Goal: Transaction & Acquisition: Book appointment/travel/reservation

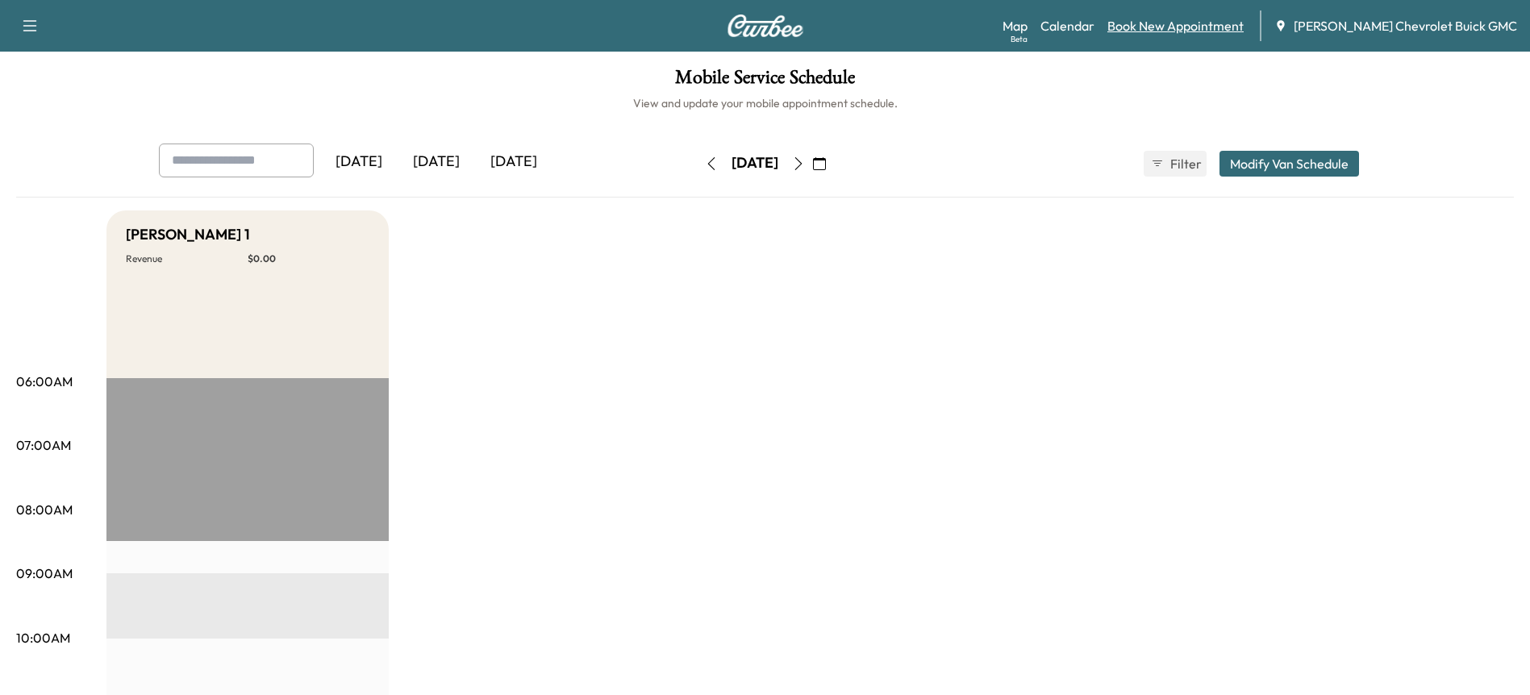
click at [1178, 27] on link "Book New Appointment" at bounding box center [1175, 25] width 136 height 19
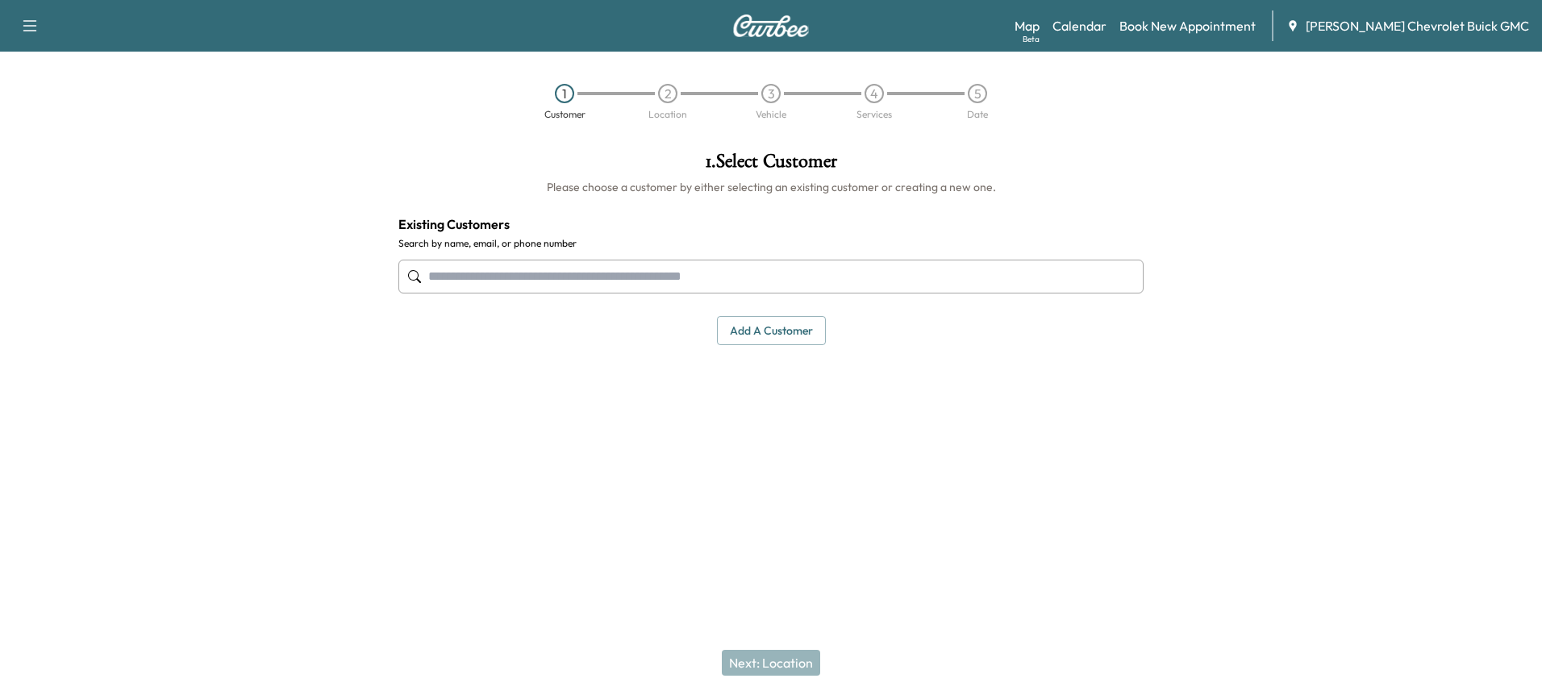
click at [585, 274] on input "text" at bounding box center [770, 277] width 745 height 34
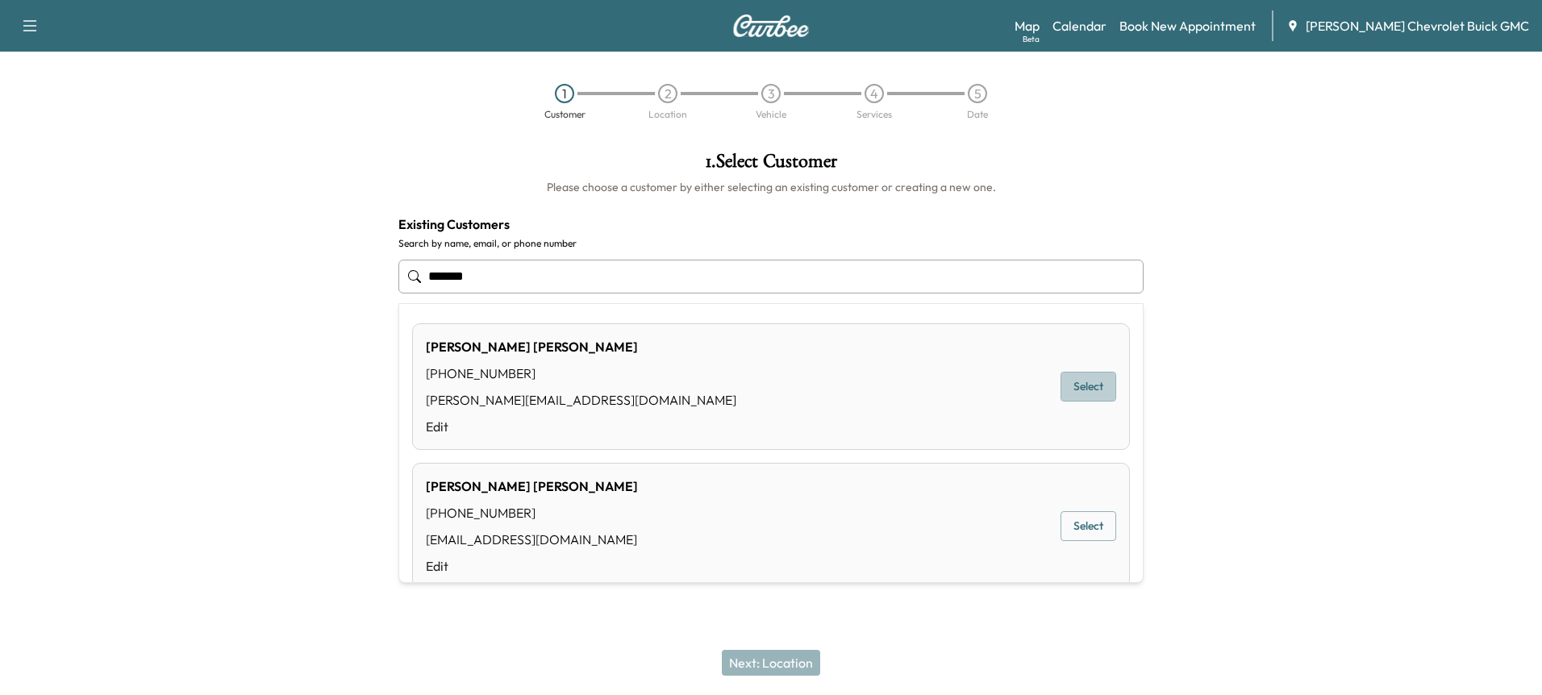
click at [1070, 383] on button "Select" at bounding box center [1088, 387] width 56 height 30
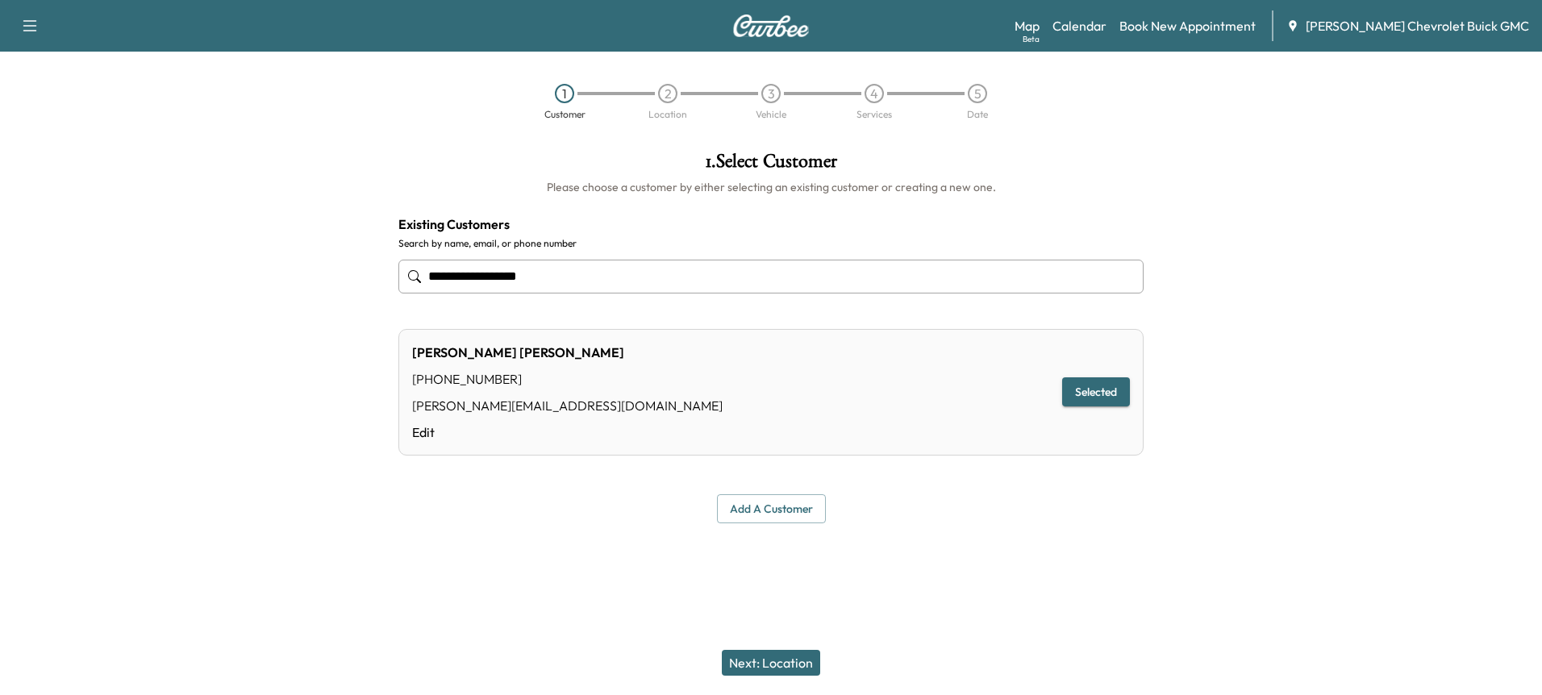
type input "**********"
click at [777, 660] on button "Next: Location" at bounding box center [771, 663] width 98 height 26
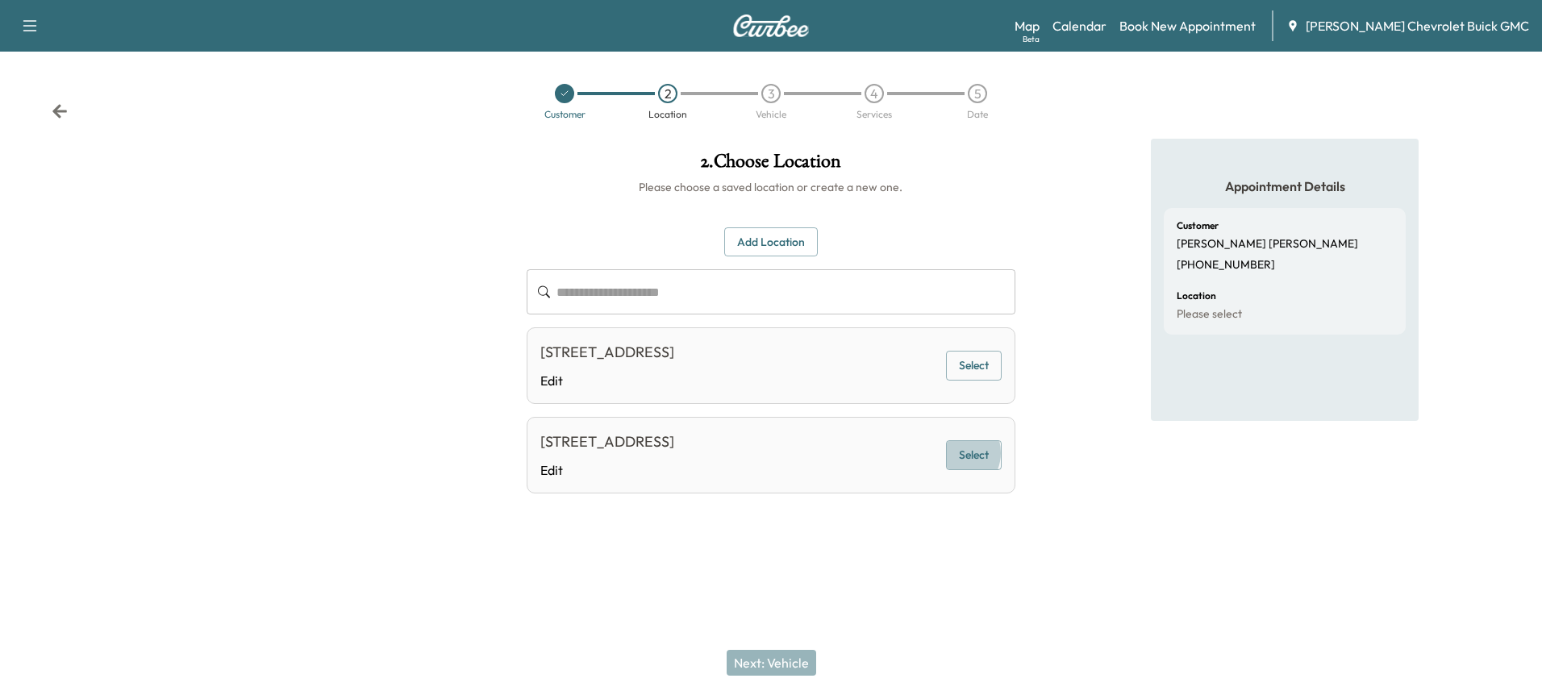
click at [960, 465] on button "Select" at bounding box center [974, 455] width 56 height 30
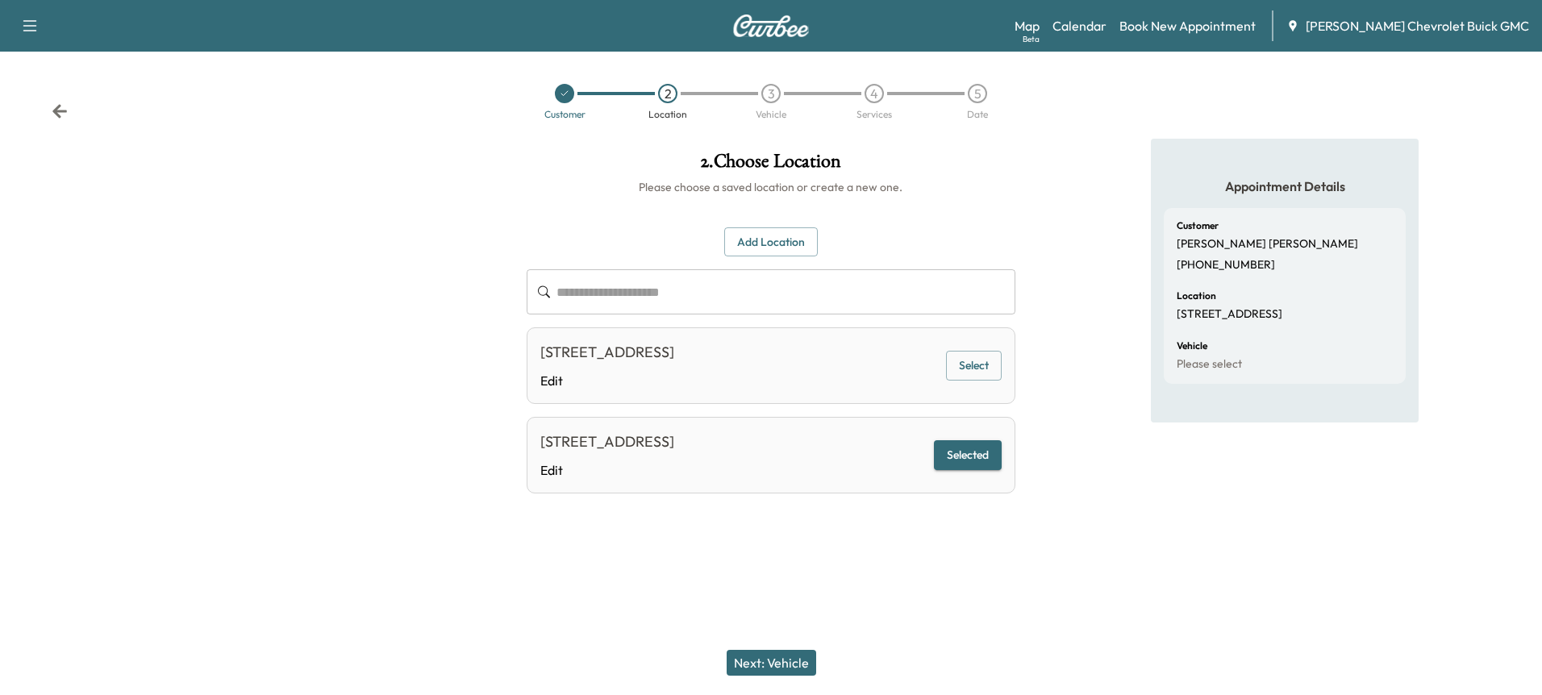
click at [768, 247] on button "Add Location" at bounding box center [771, 242] width 94 height 30
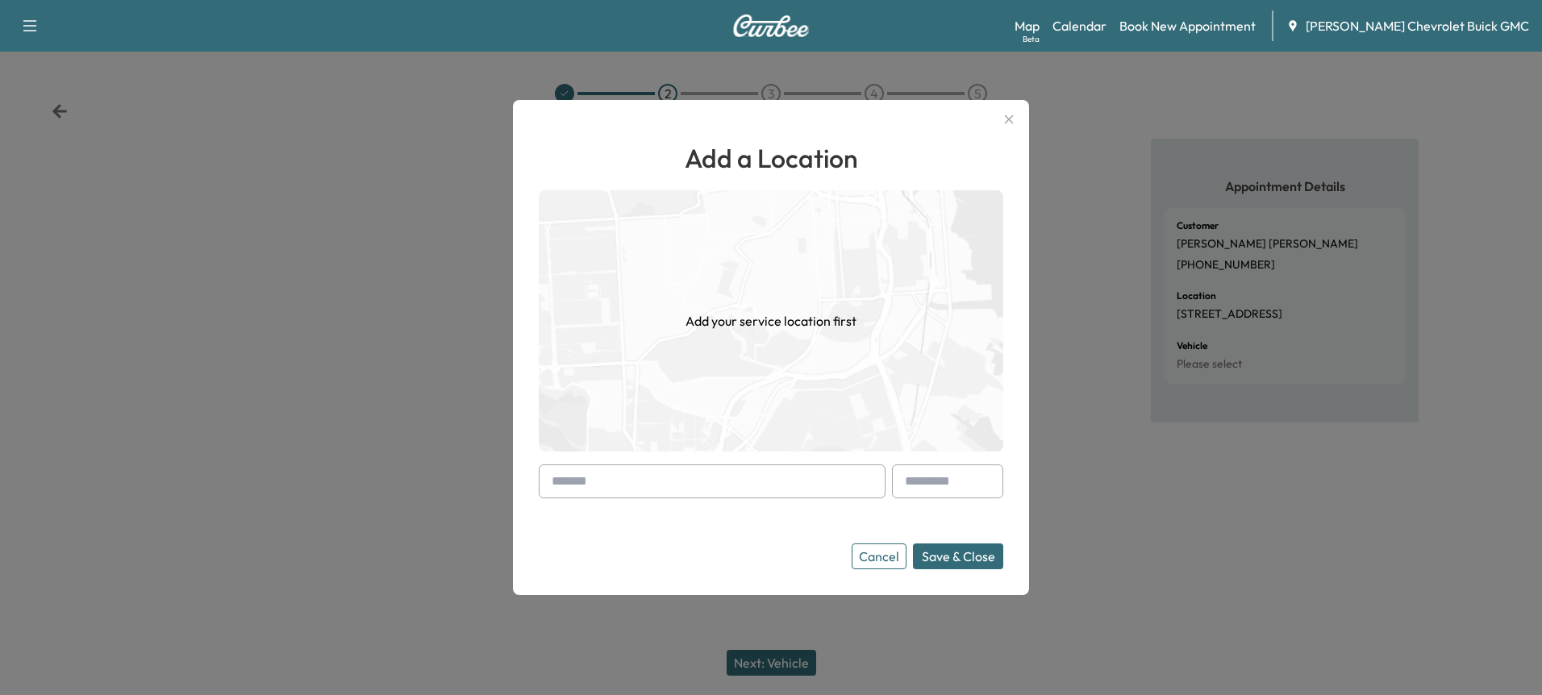
click at [620, 485] on input "text" at bounding box center [712, 481] width 347 height 34
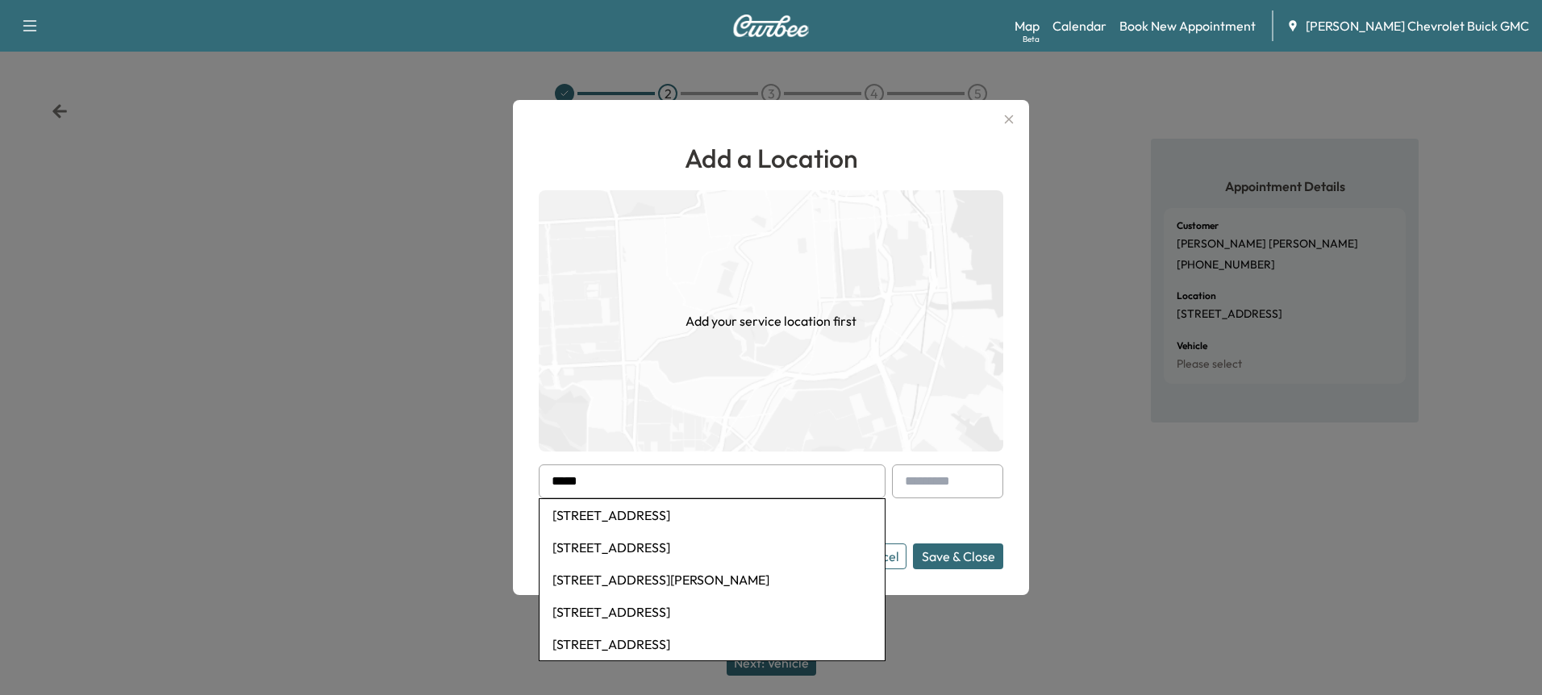
click at [639, 511] on li "[STREET_ADDRESS]" at bounding box center [711, 515] width 345 height 32
type input "**********"
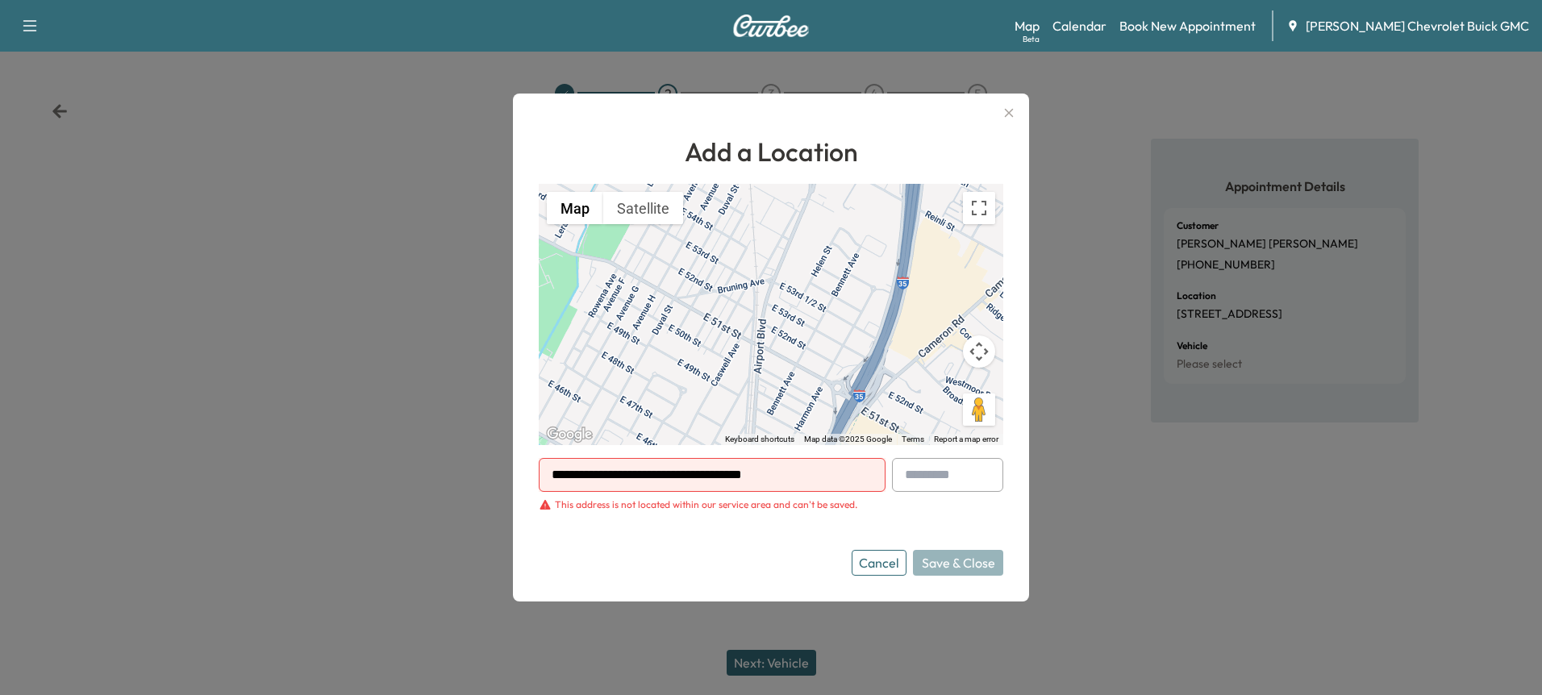
click at [867, 561] on button "Cancel" at bounding box center [879, 563] width 55 height 26
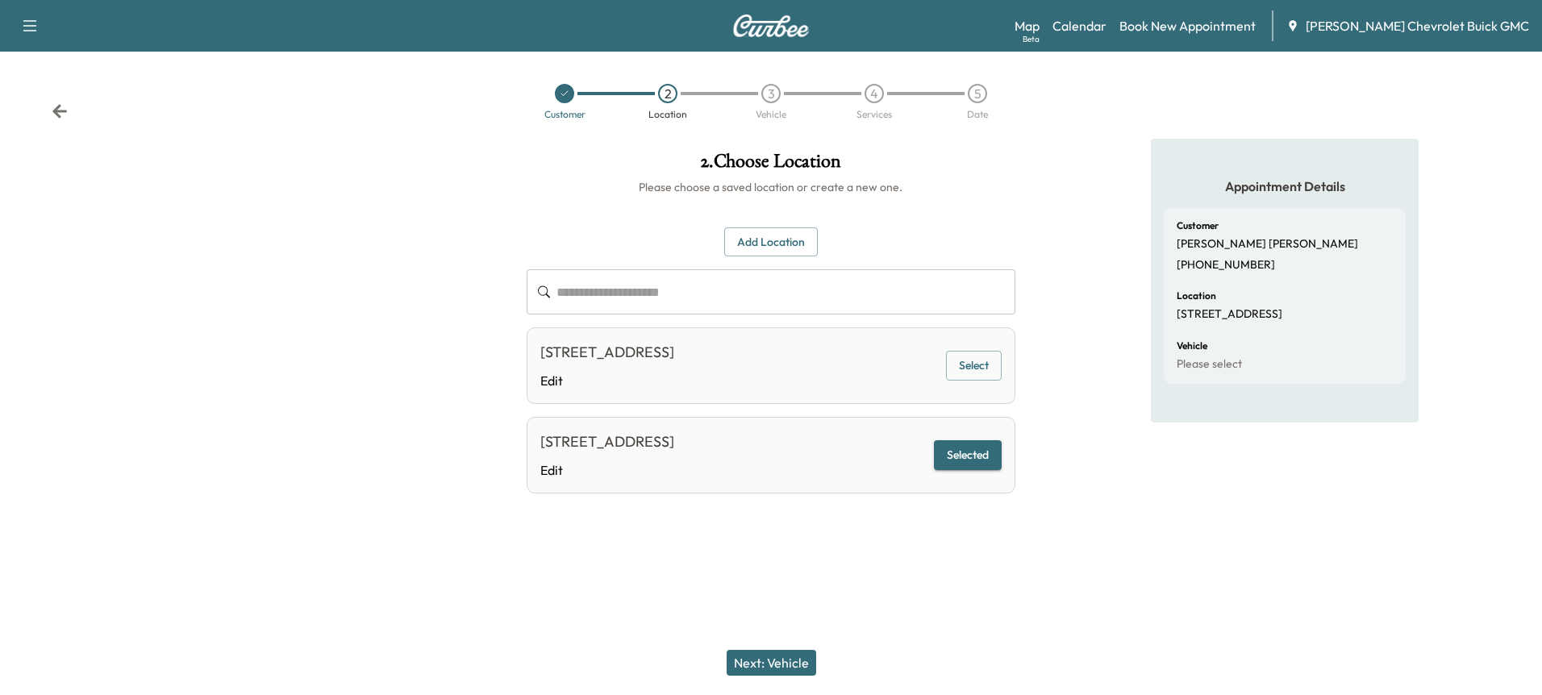
drag, startPoint x: 766, startPoint y: 669, endPoint x: 773, endPoint y: 662, distance: 10.3
click at [767, 668] on button "Next: Vehicle" at bounding box center [772, 663] width 90 height 26
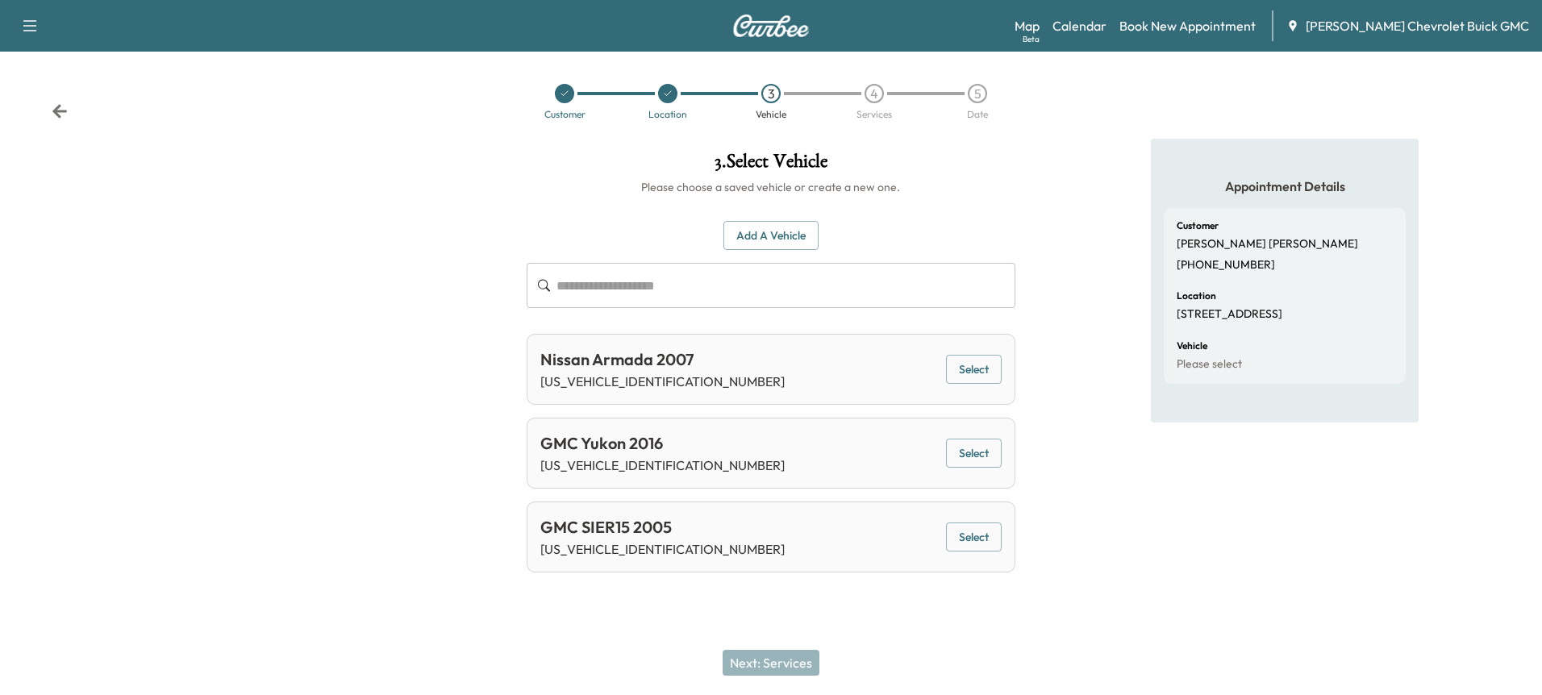
click at [962, 451] on button "Select" at bounding box center [974, 454] width 56 height 30
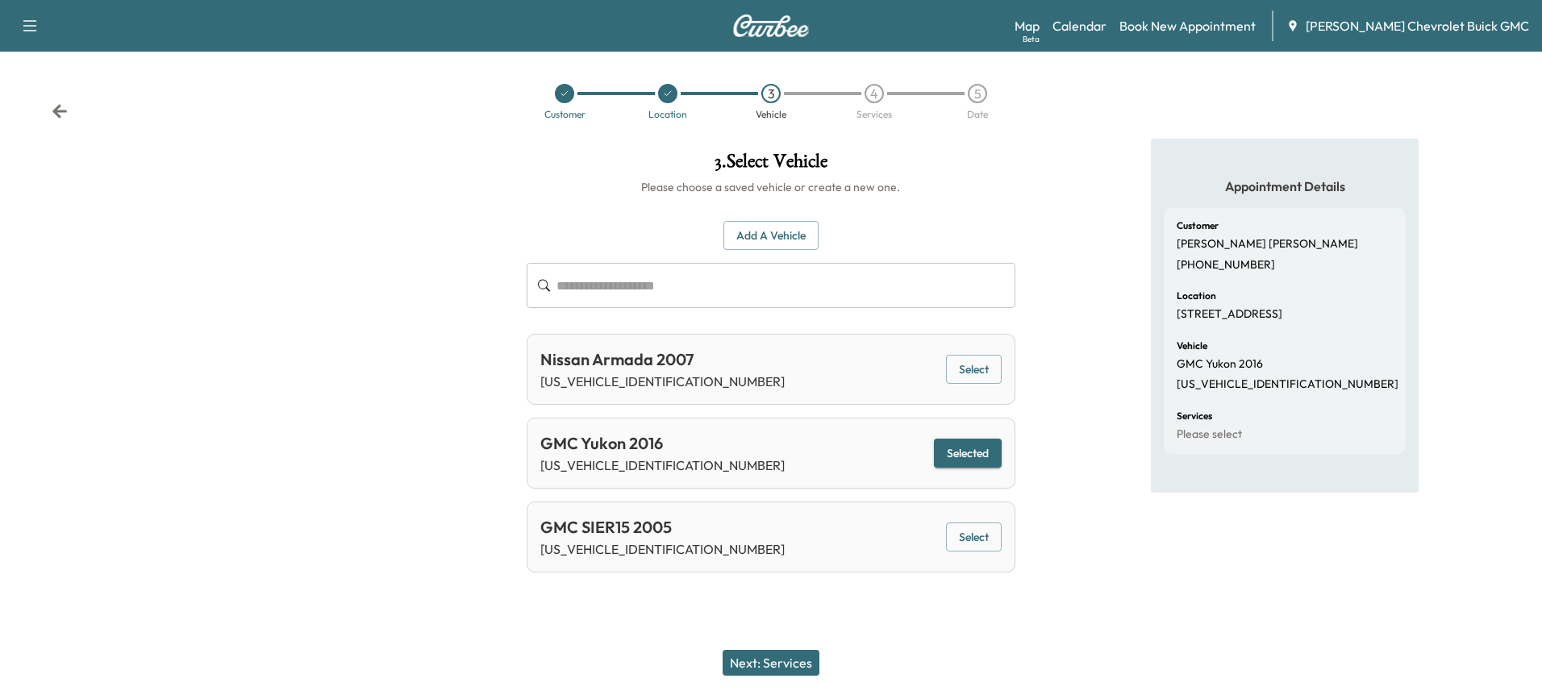
click at [766, 664] on button "Next: Services" at bounding box center [771, 663] width 97 height 26
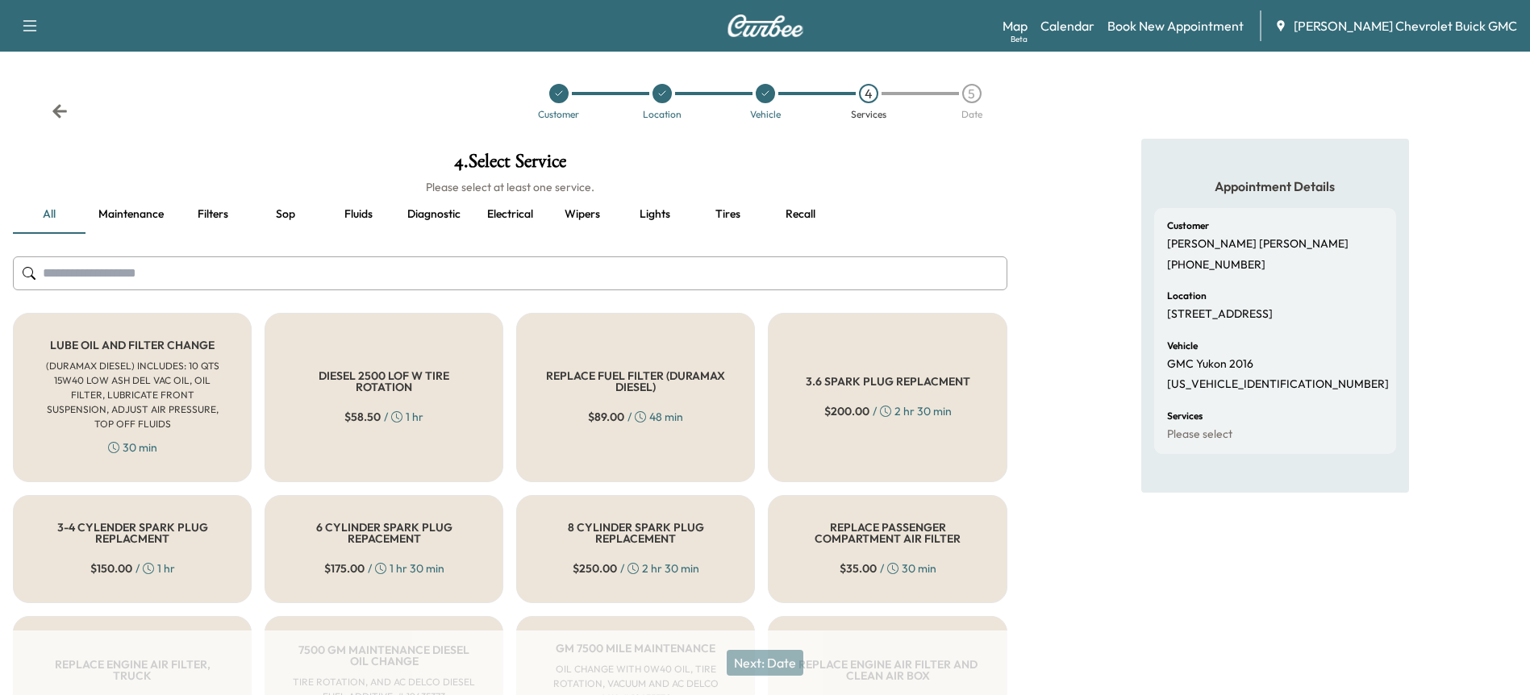
click at [229, 217] on button "Filters" at bounding box center [213, 214] width 73 height 39
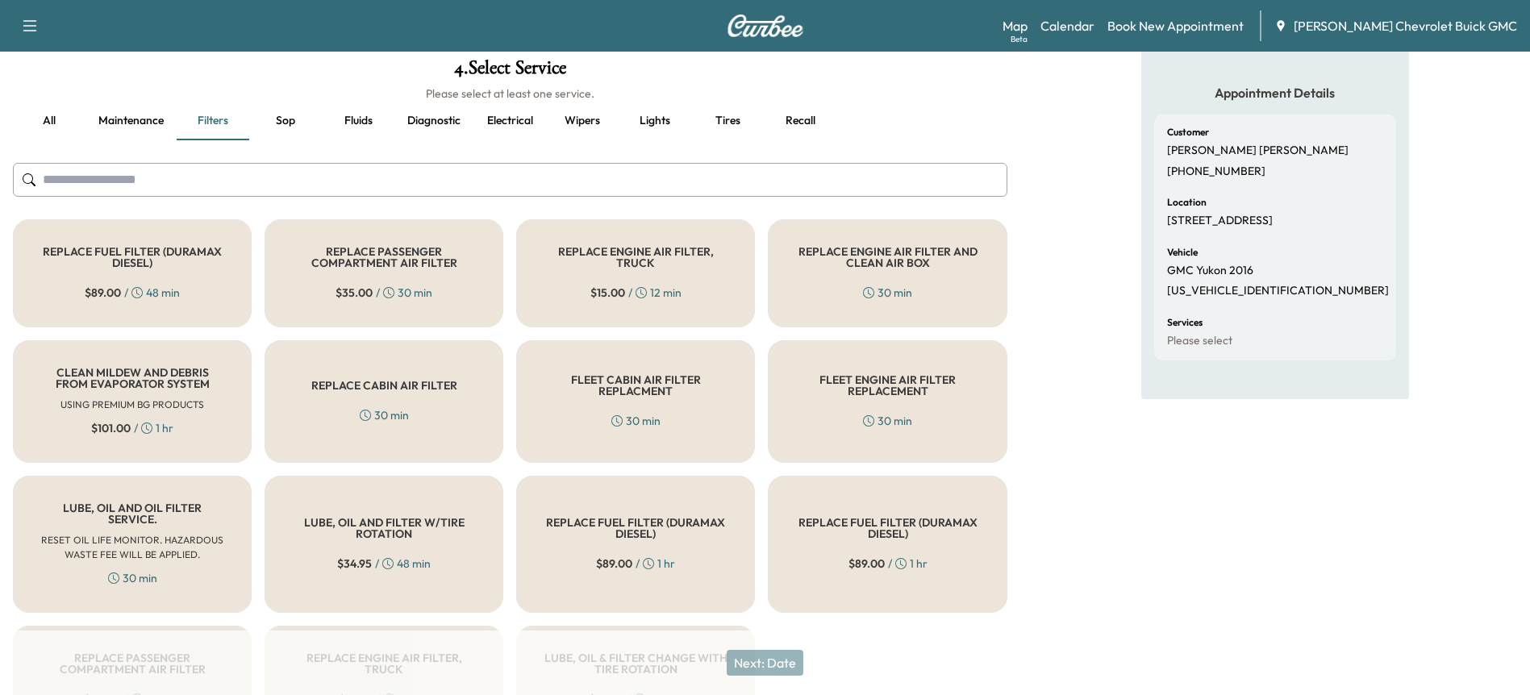
scroll to position [197, 0]
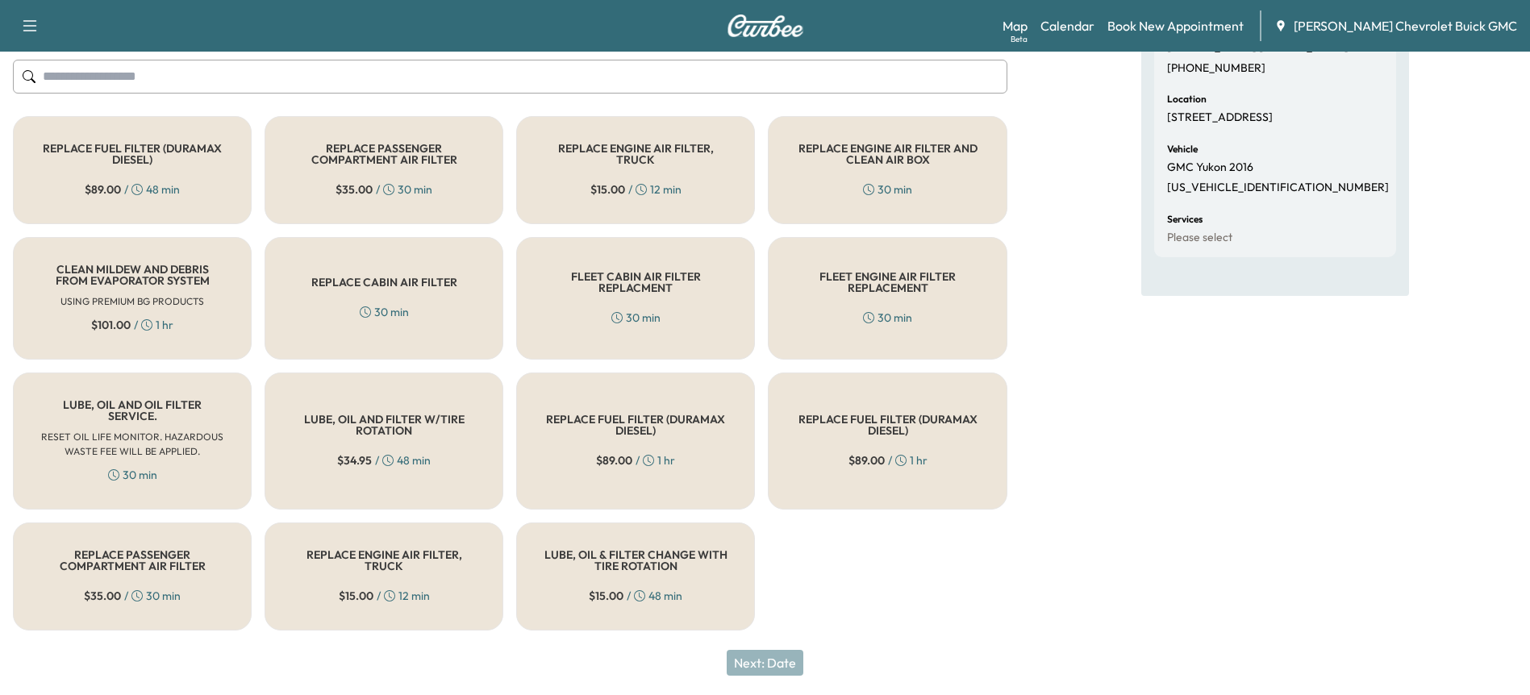
click at [386, 427] on h5 "LUBE, OIL AND FILTER W/TIRE ROTATION" at bounding box center [383, 425] width 185 height 23
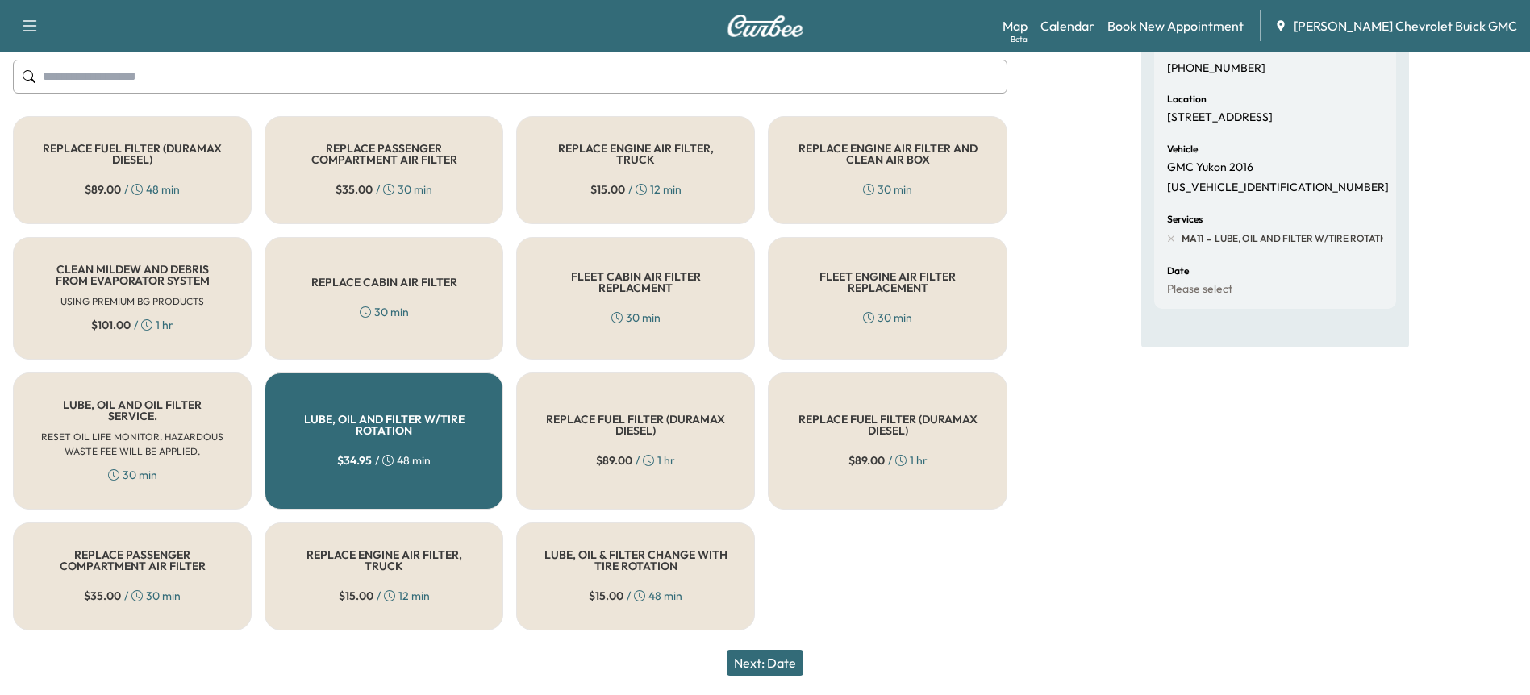
click at [429, 419] on h5 "LUBE, OIL AND FILTER W/TIRE ROTATION" at bounding box center [383, 425] width 185 height 23
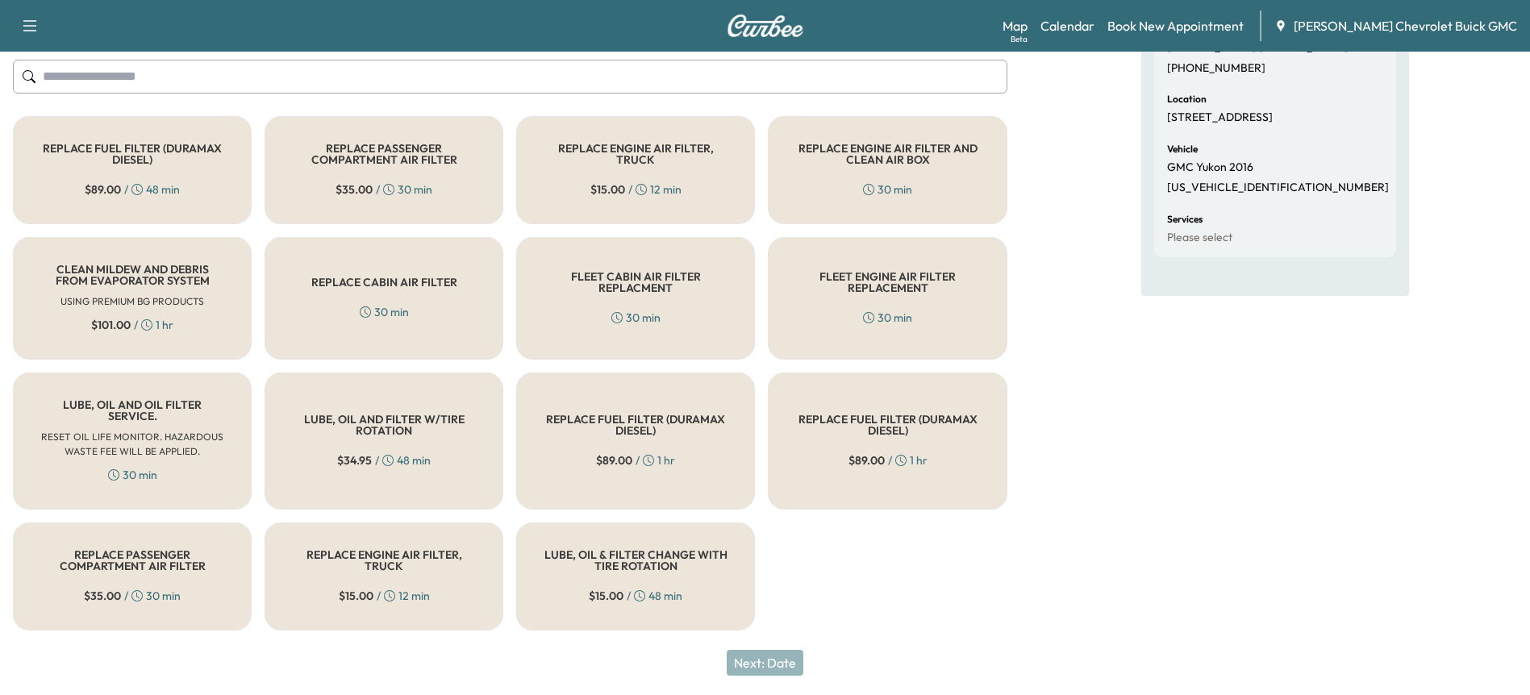
click at [429, 419] on h5 "LUBE, OIL AND FILTER W/TIRE ROTATION" at bounding box center [383, 425] width 185 height 23
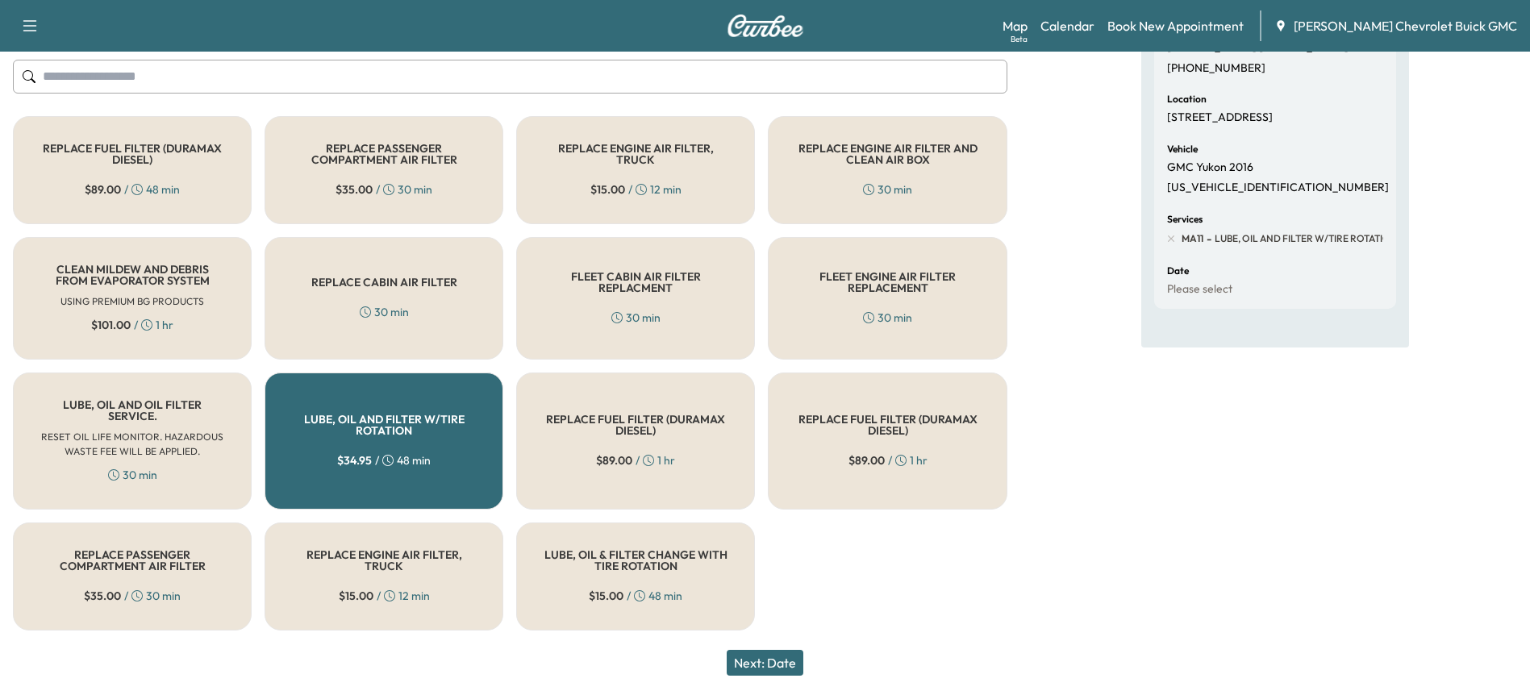
click at [429, 569] on h5 "REPLACE ENGINE AIR FILTER, TRUCK" at bounding box center [383, 560] width 185 height 23
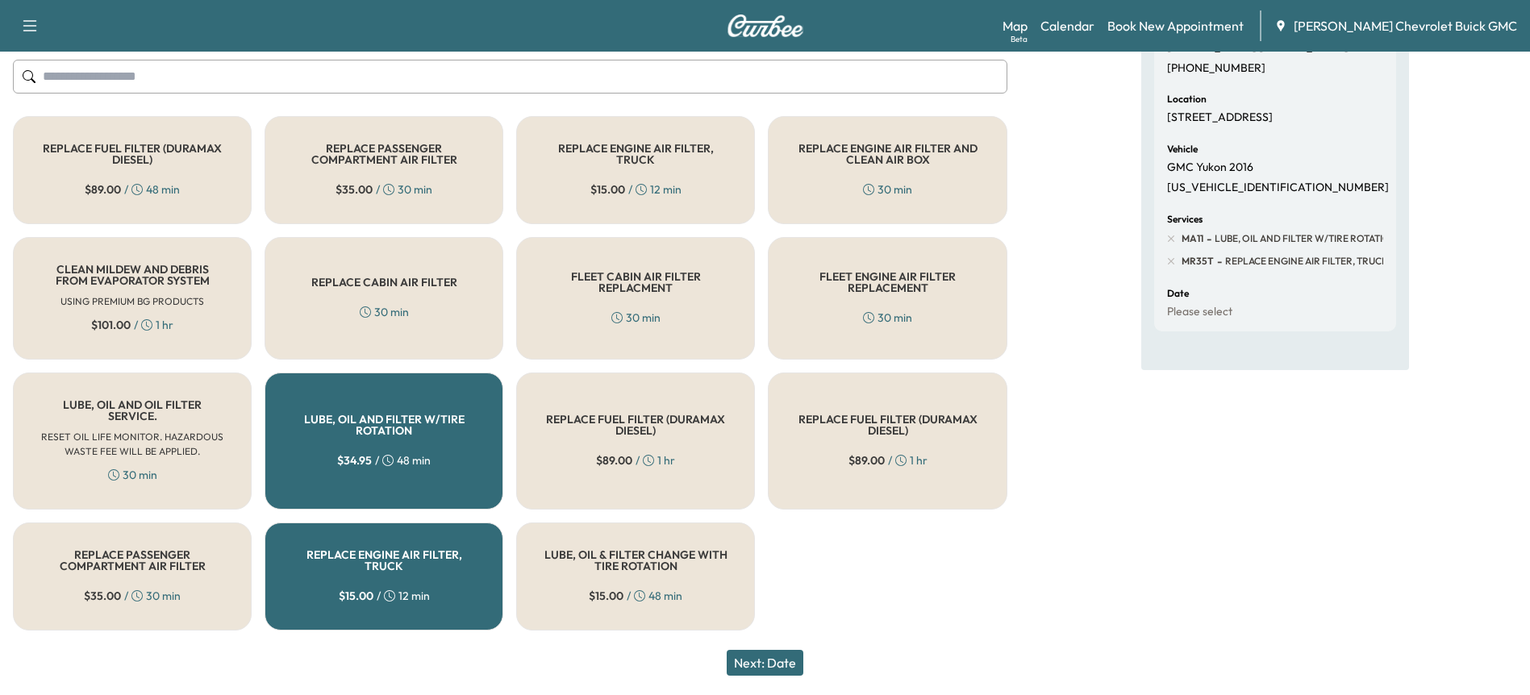
click at [789, 669] on button "Next: Date" at bounding box center [765, 663] width 77 height 26
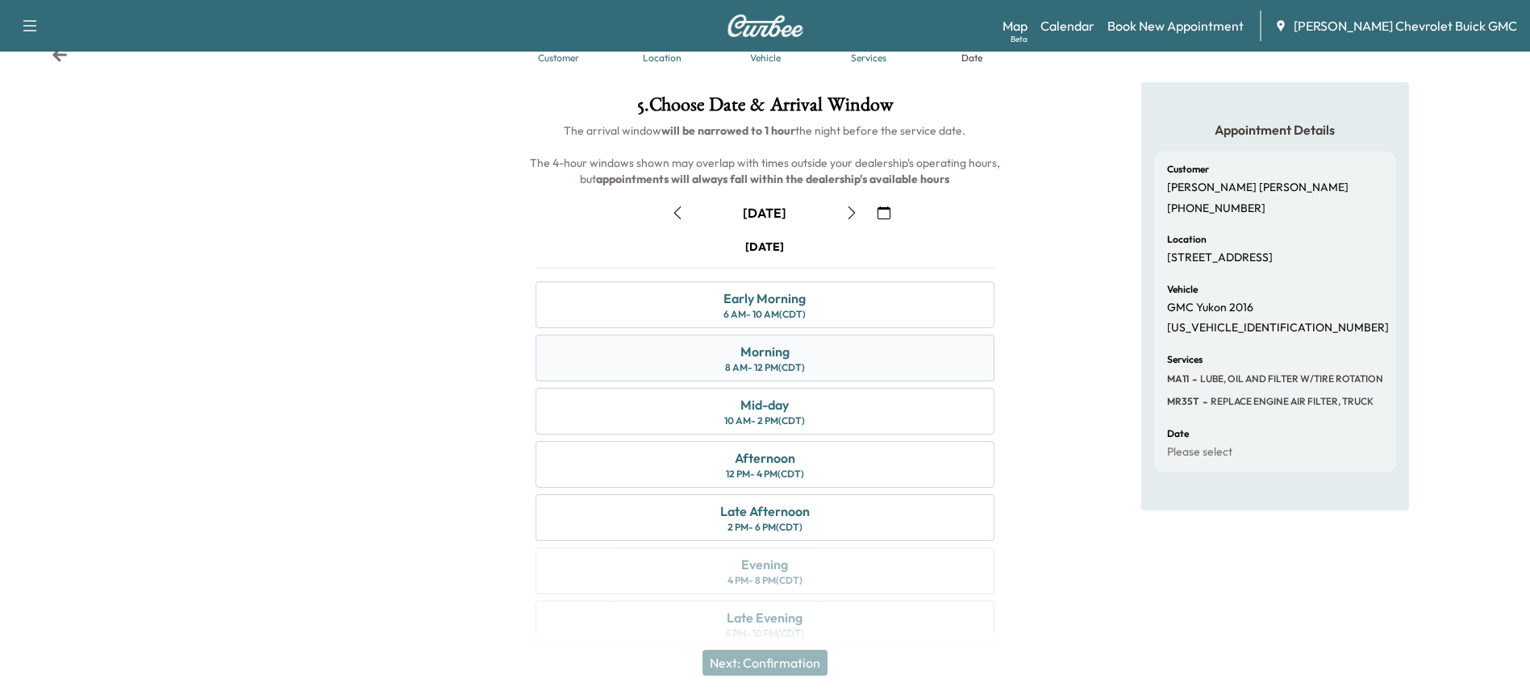
scroll to position [80, 0]
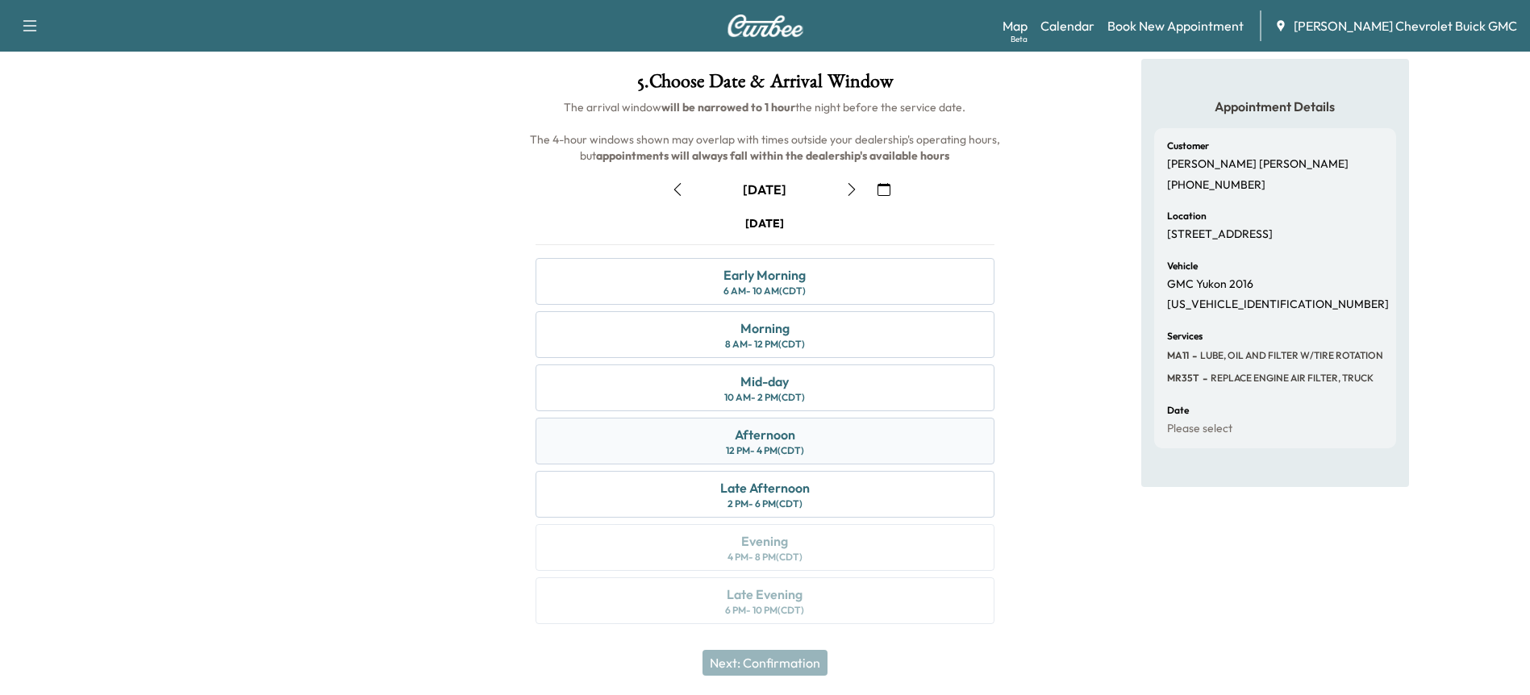
click at [706, 439] on div "Afternoon 12 PM - 4 PM (CDT)" at bounding box center [764, 441] width 458 height 47
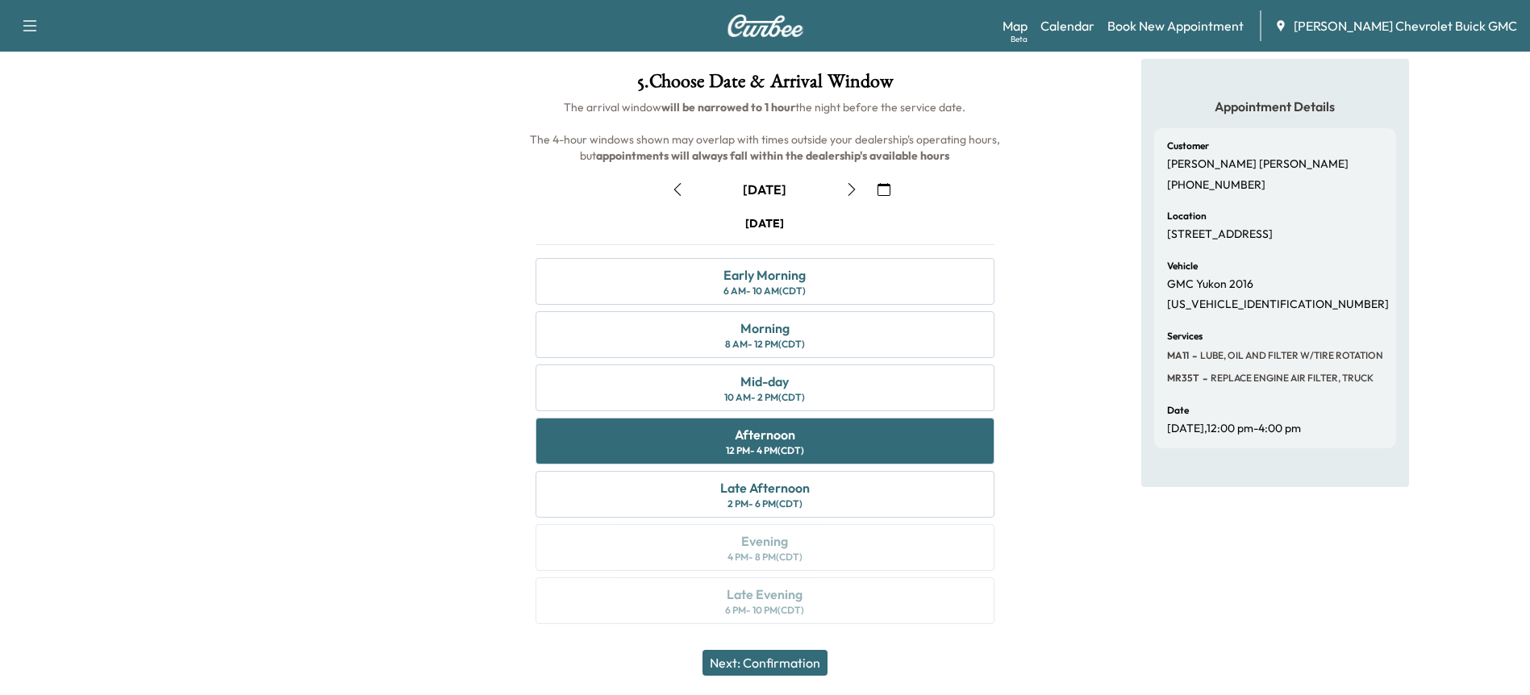
click at [775, 657] on button "Next: Confirmation" at bounding box center [764, 663] width 125 height 26
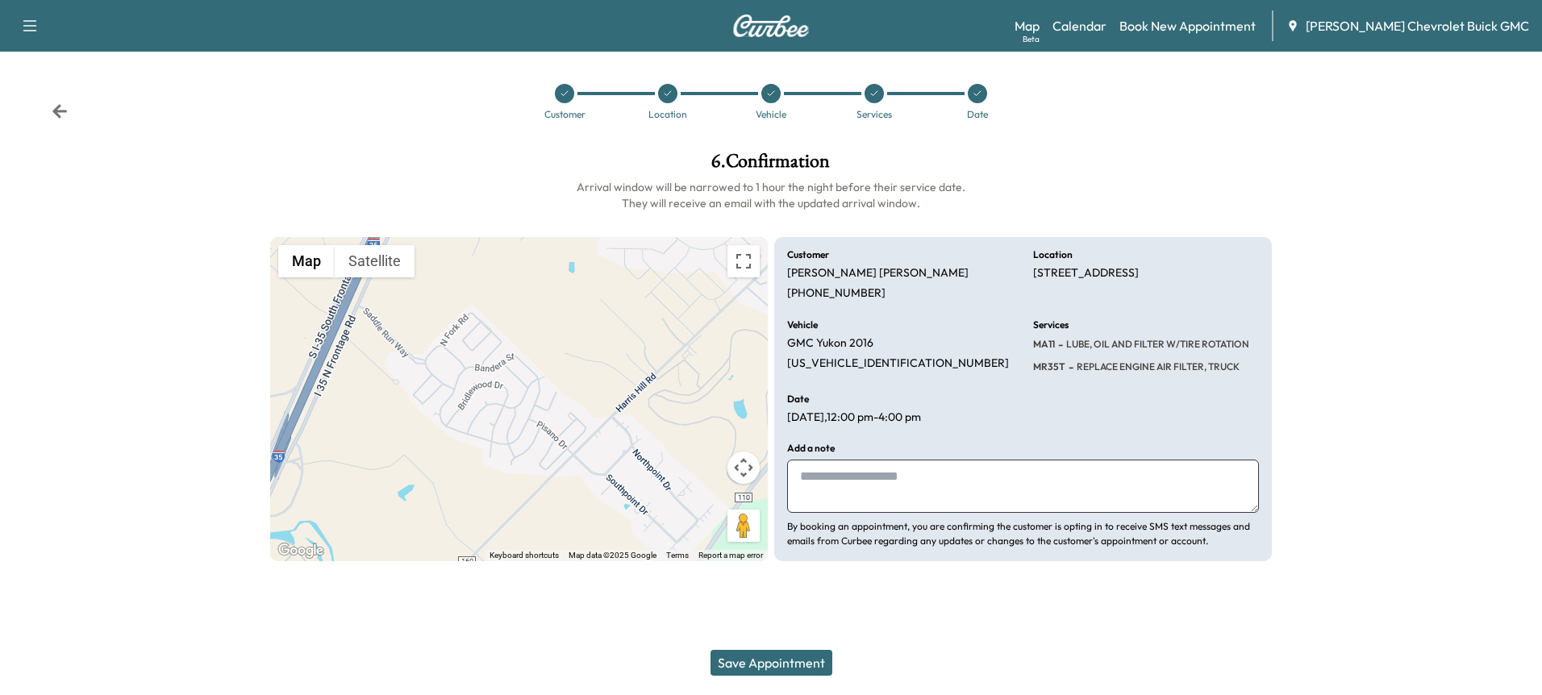
click at [761, 656] on button "Save Appointment" at bounding box center [771, 663] width 122 height 26
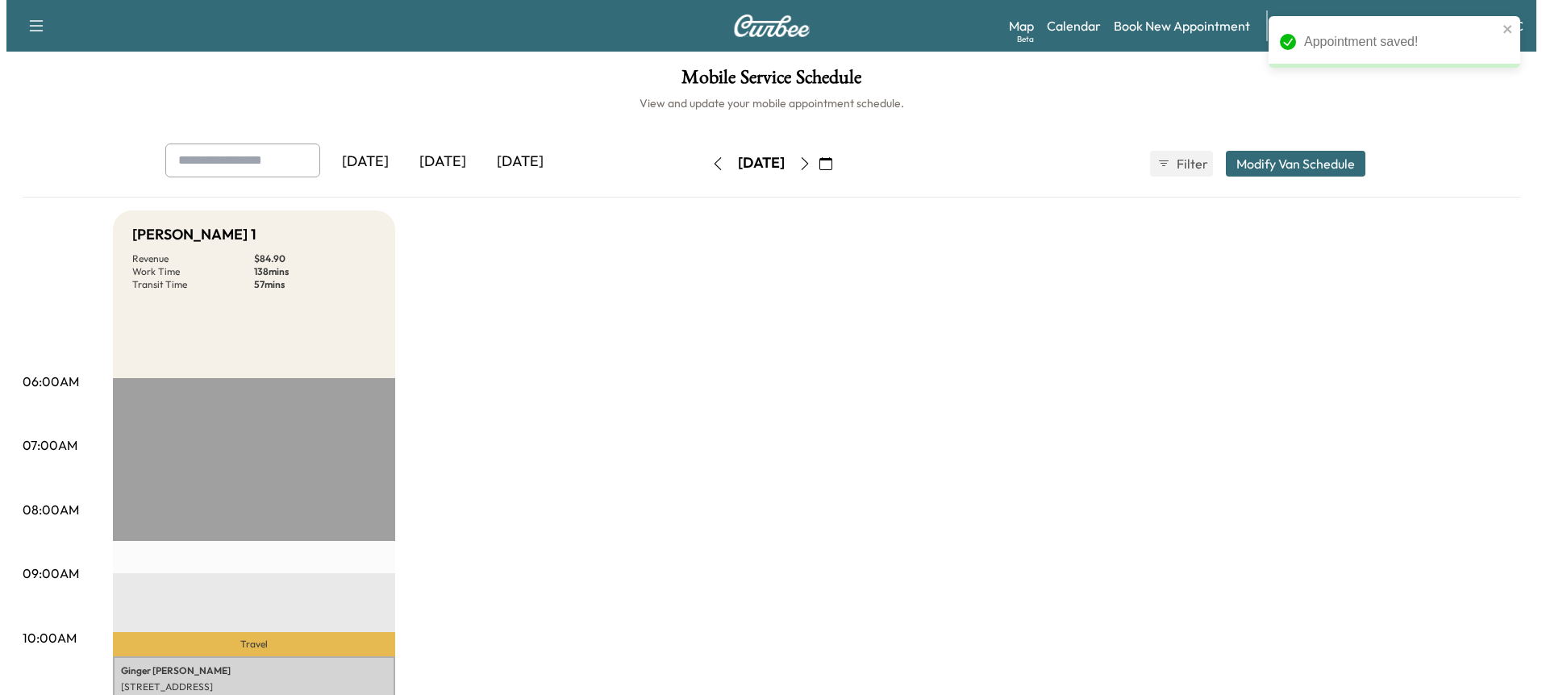
scroll to position [242, 0]
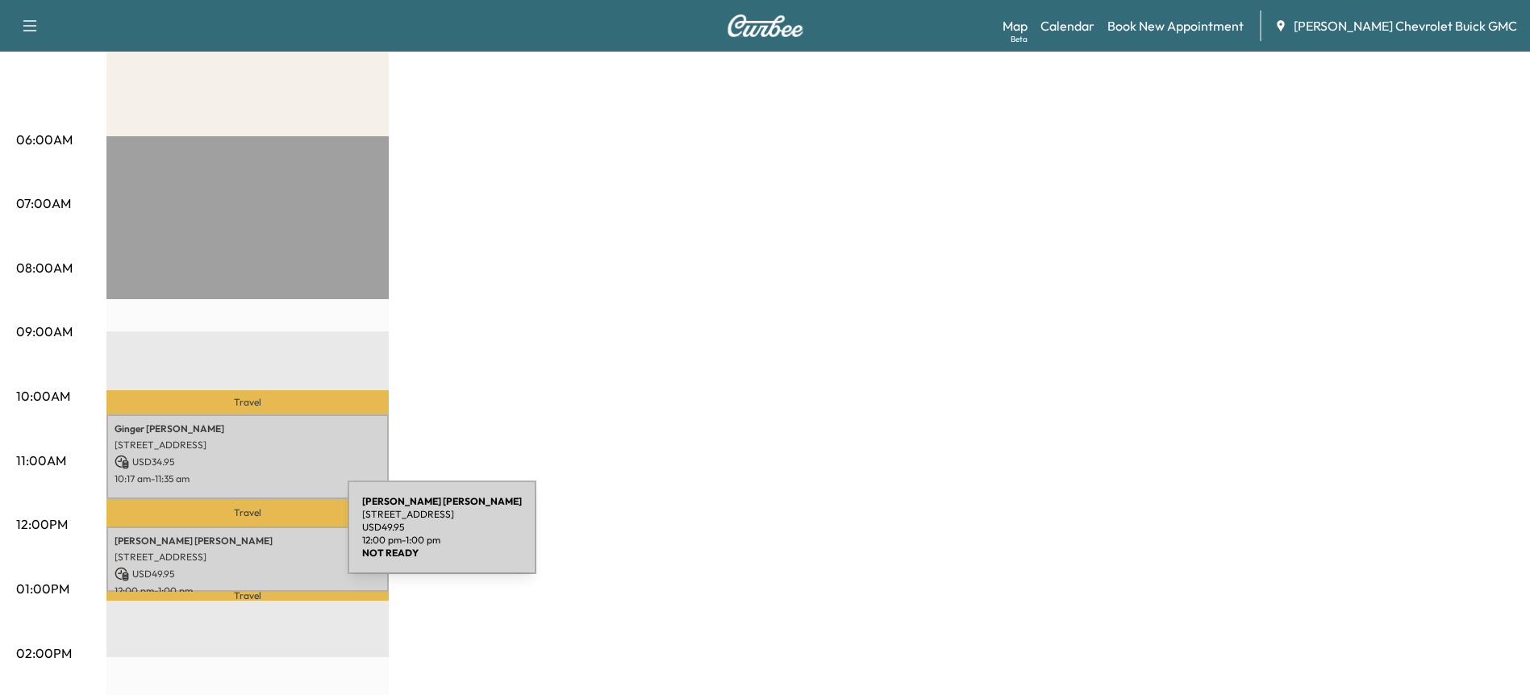
click at [227, 537] on p "[PERSON_NAME]" at bounding box center [248, 541] width 266 height 13
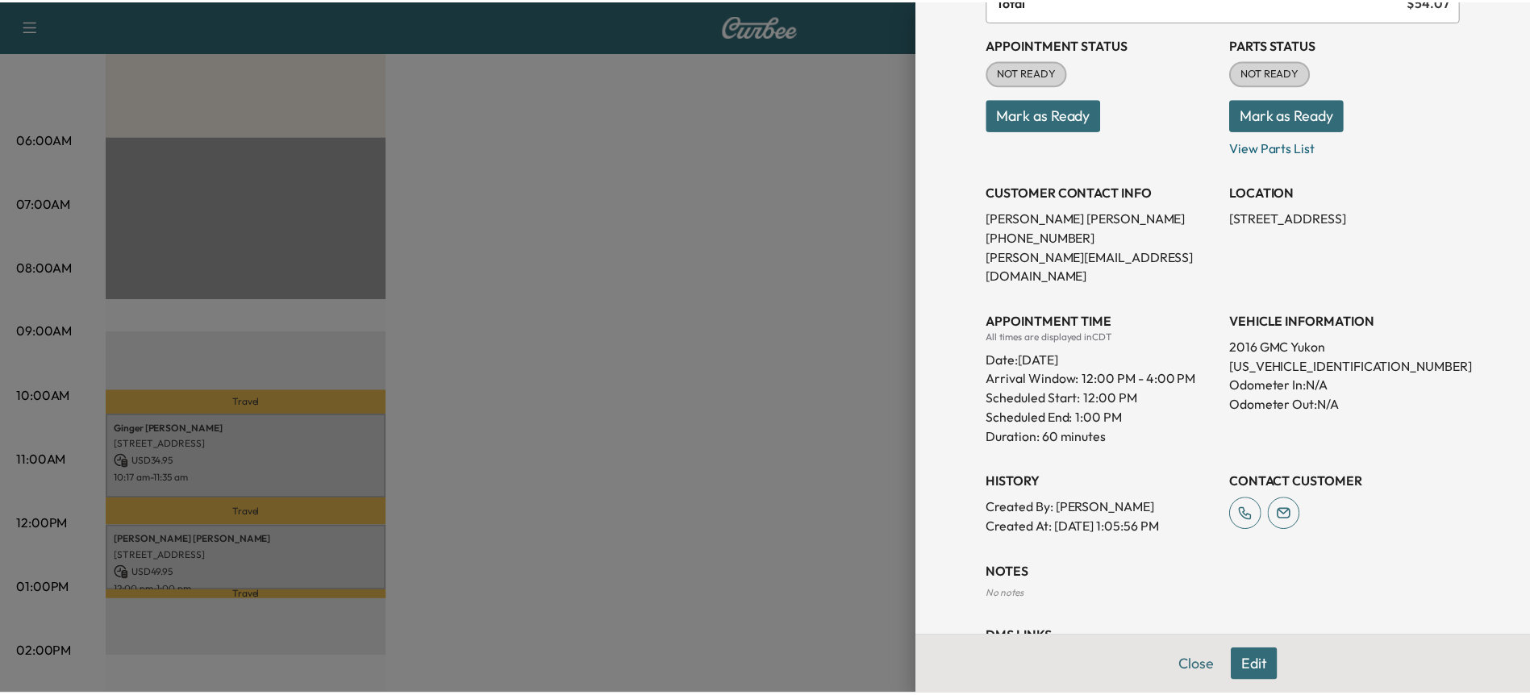
scroll to position [160, 0]
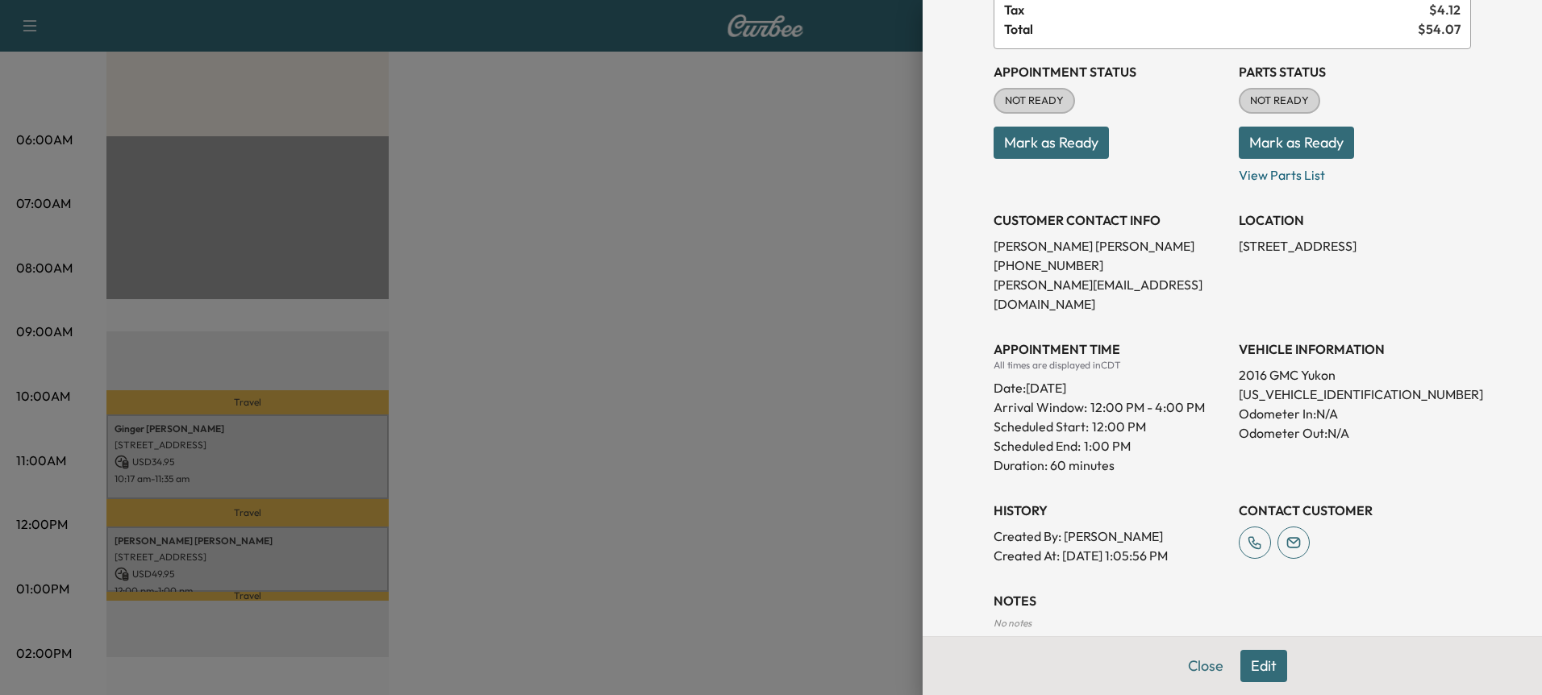
click at [773, 448] on div at bounding box center [771, 347] width 1542 height 695
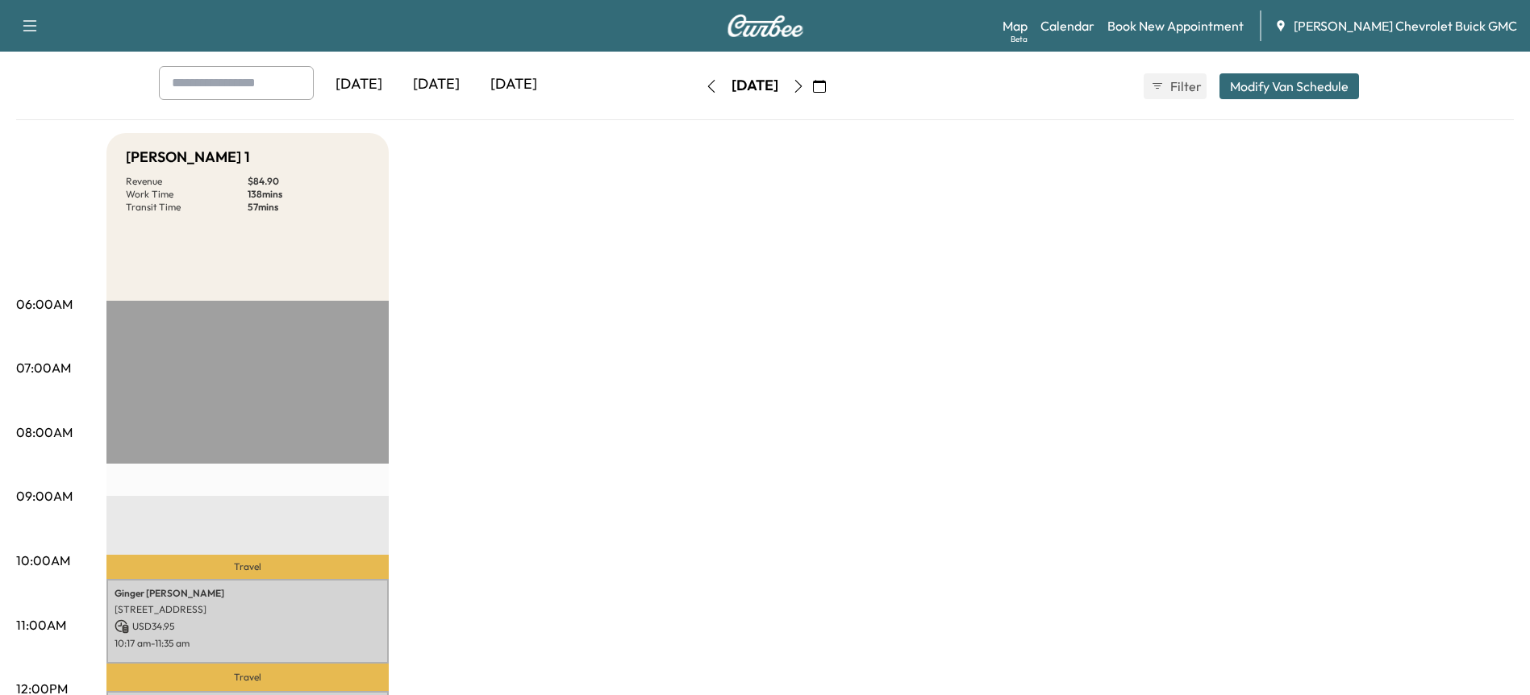
scroll to position [0, 0]
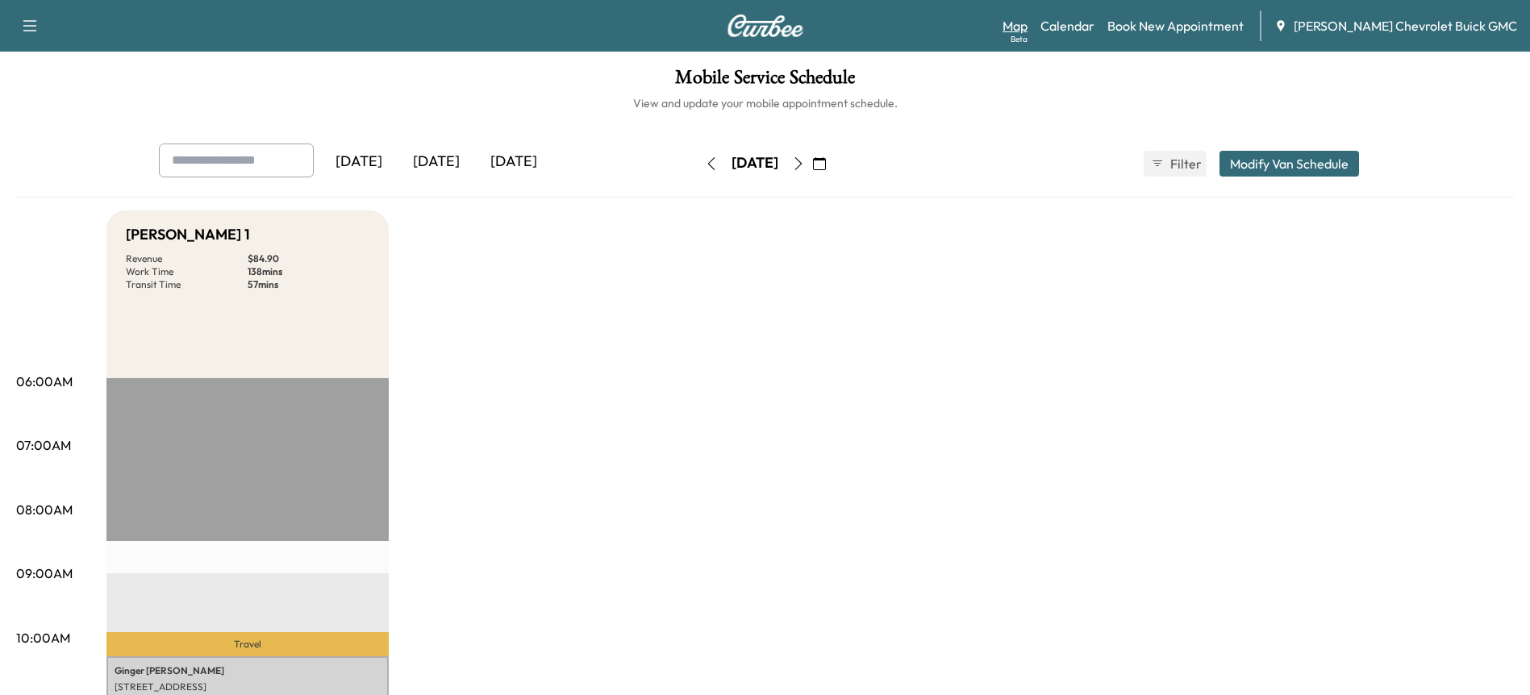
click at [1027, 25] on link "Map Beta" at bounding box center [1014, 25] width 25 height 19
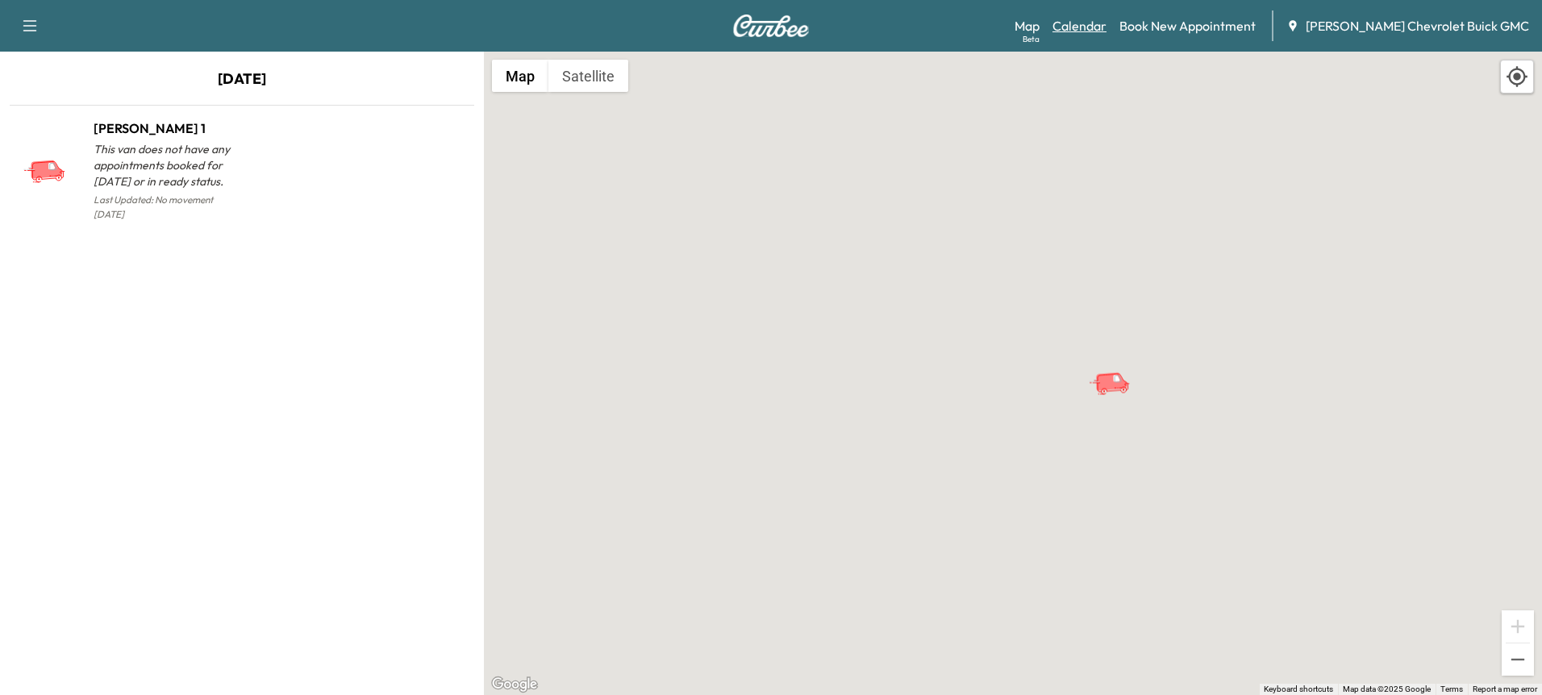
click at [1106, 29] on link "Calendar" at bounding box center [1079, 25] width 54 height 19
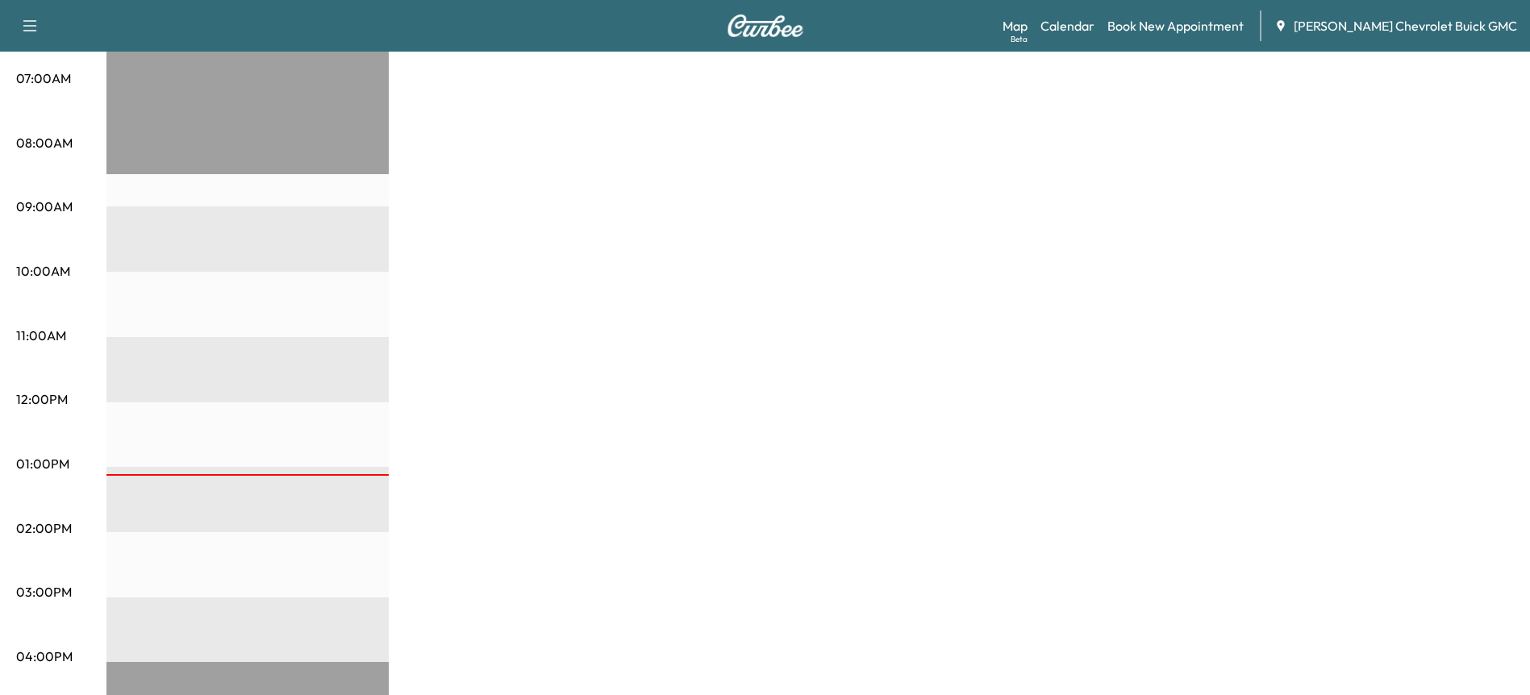
scroll to position [81, 0]
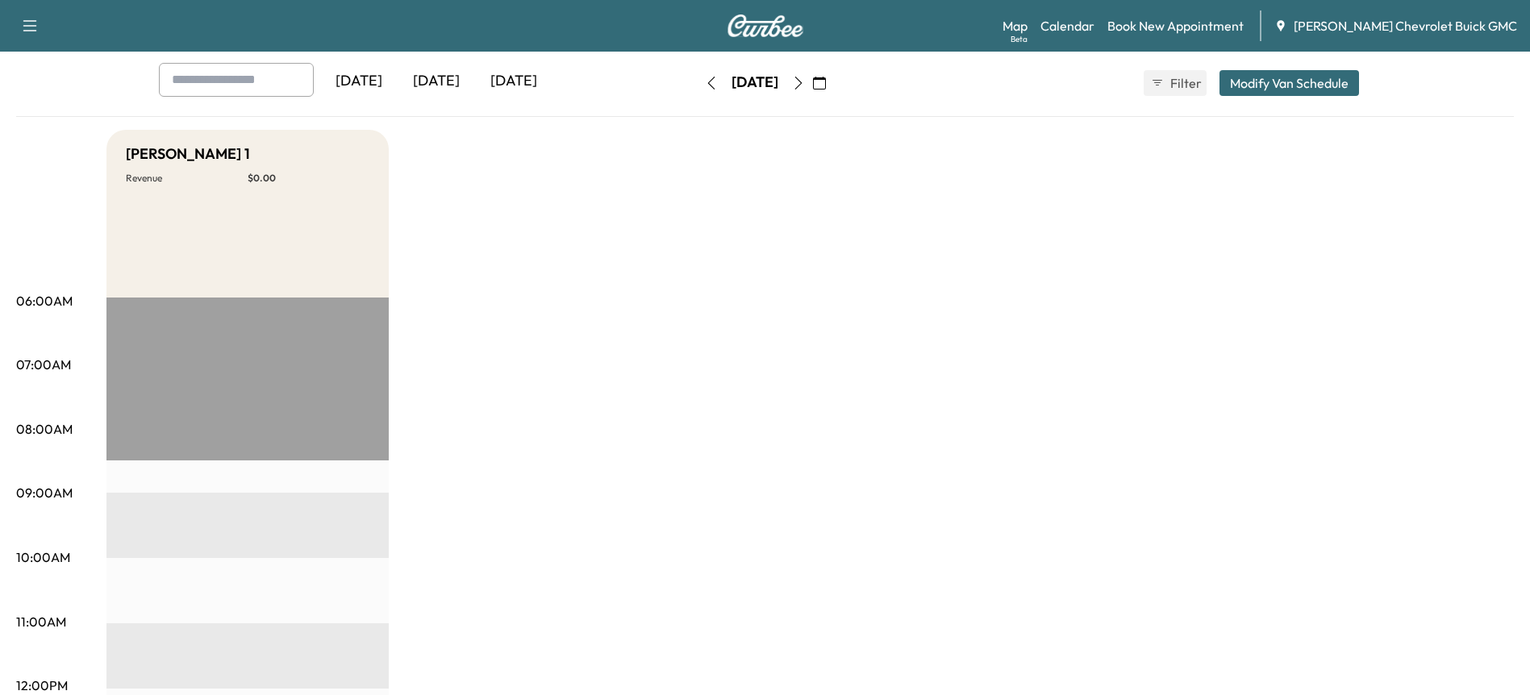
drag, startPoint x: 510, startPoint y: 78, endPoint x: 501, endPoint y: 140, distance: 62.0
click at [511, 78] on div "[DATE]" at bounding box center [513, 81] width 77 height 37
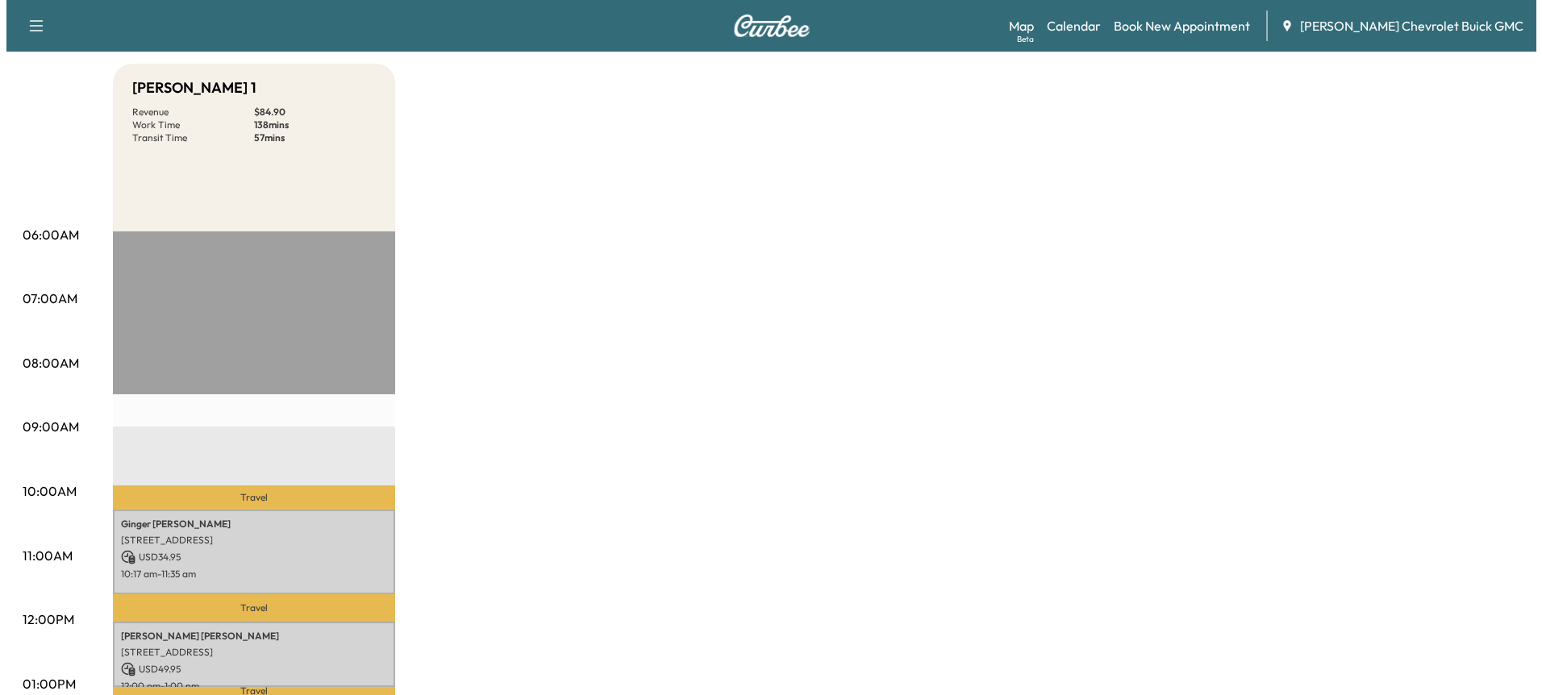
scroll to position [323, 0]
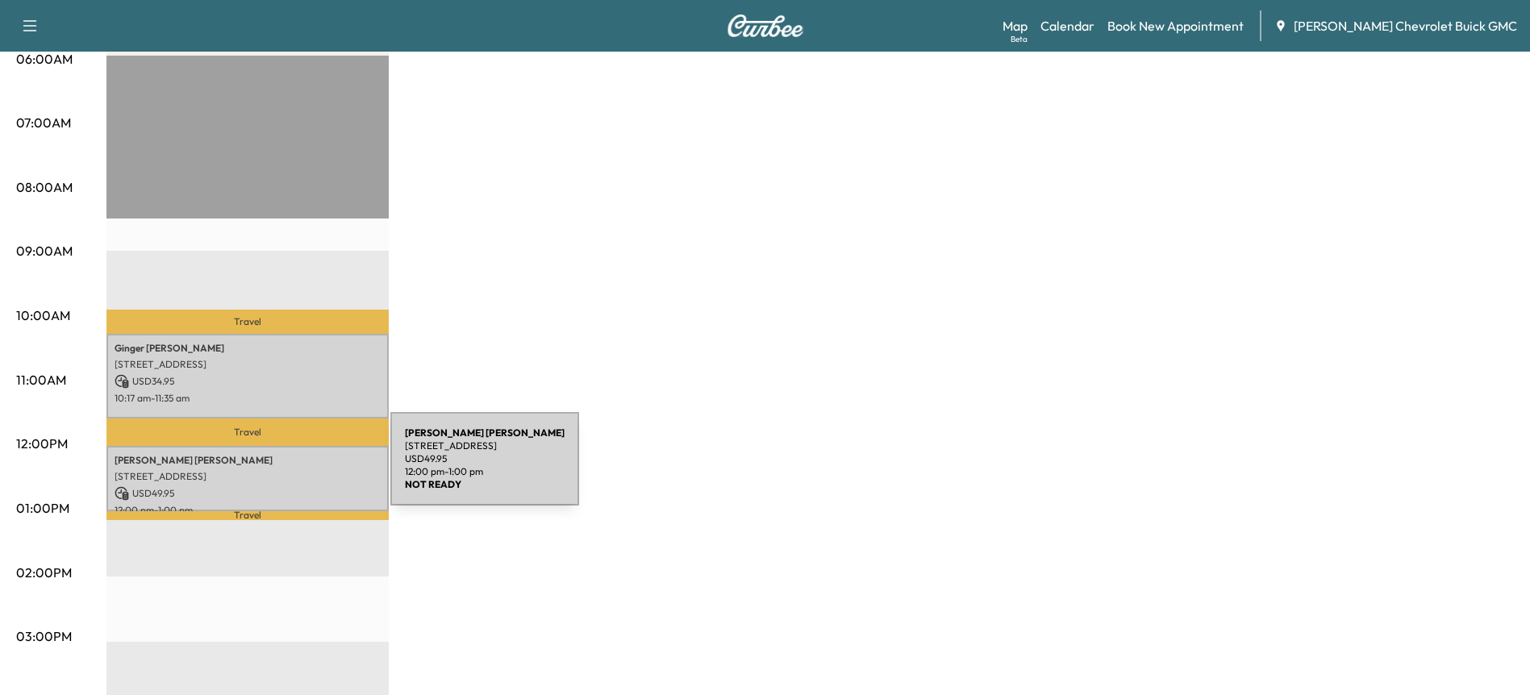
click at [264, 464] on div "[PERSON_NAME] [STREET_ADDRESS] USD 49.95 12:00 pm - 1:00 pm" at bounding box center [247, 478] width 282 height 65
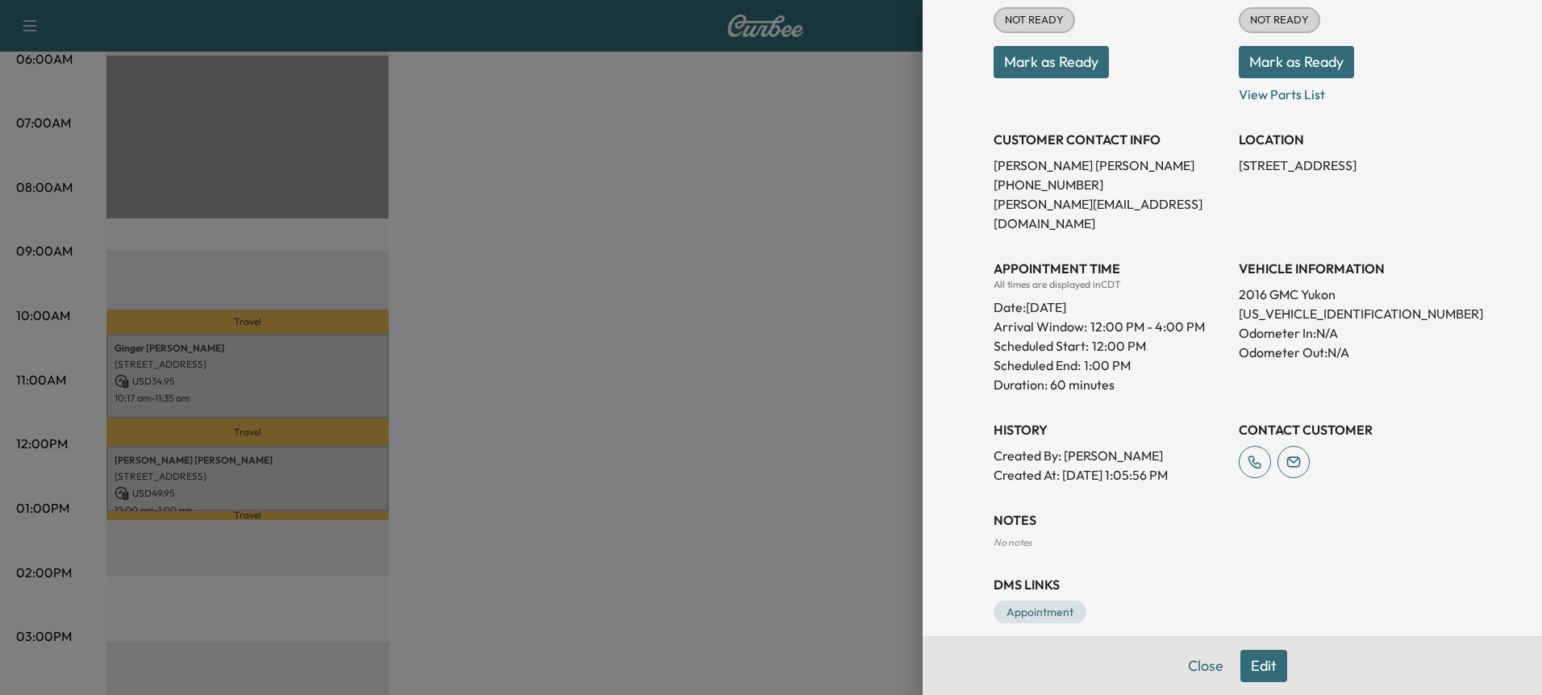
drag, startPoint x: 1247, startPoint y: 669, endPoint x: 1231, endPoint y: 664, distance: 16.8
click at [1245, 664] on button "Edit" at bounding box center [1263, 666] width 47 height 32
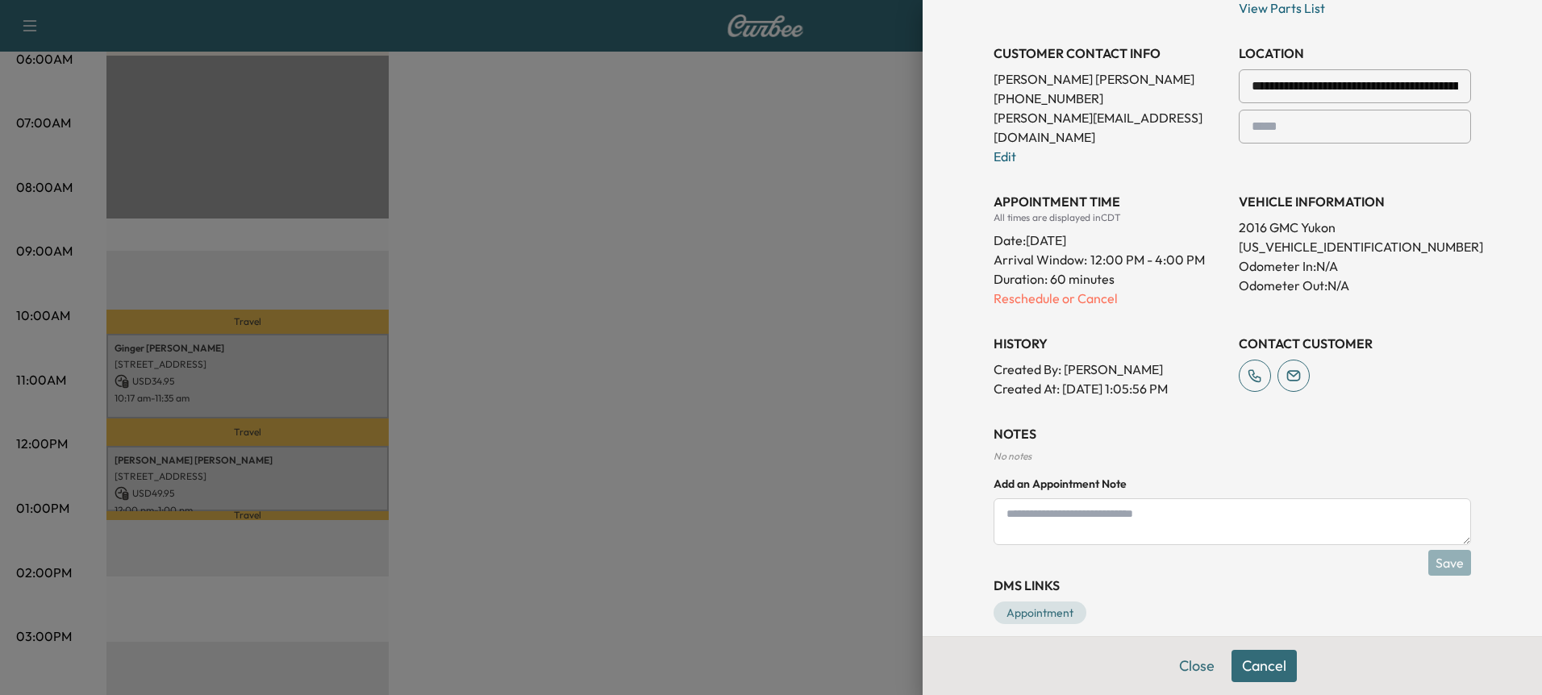
scroll to position [361, 0]
click at [1008, 601] on link "Appointment" at bounding box center [1039, 612] width 93 height 23
click at [1050, 288] on p "Reschedule or Cancel" at bounding box center [1109, 297] width 232 height 19
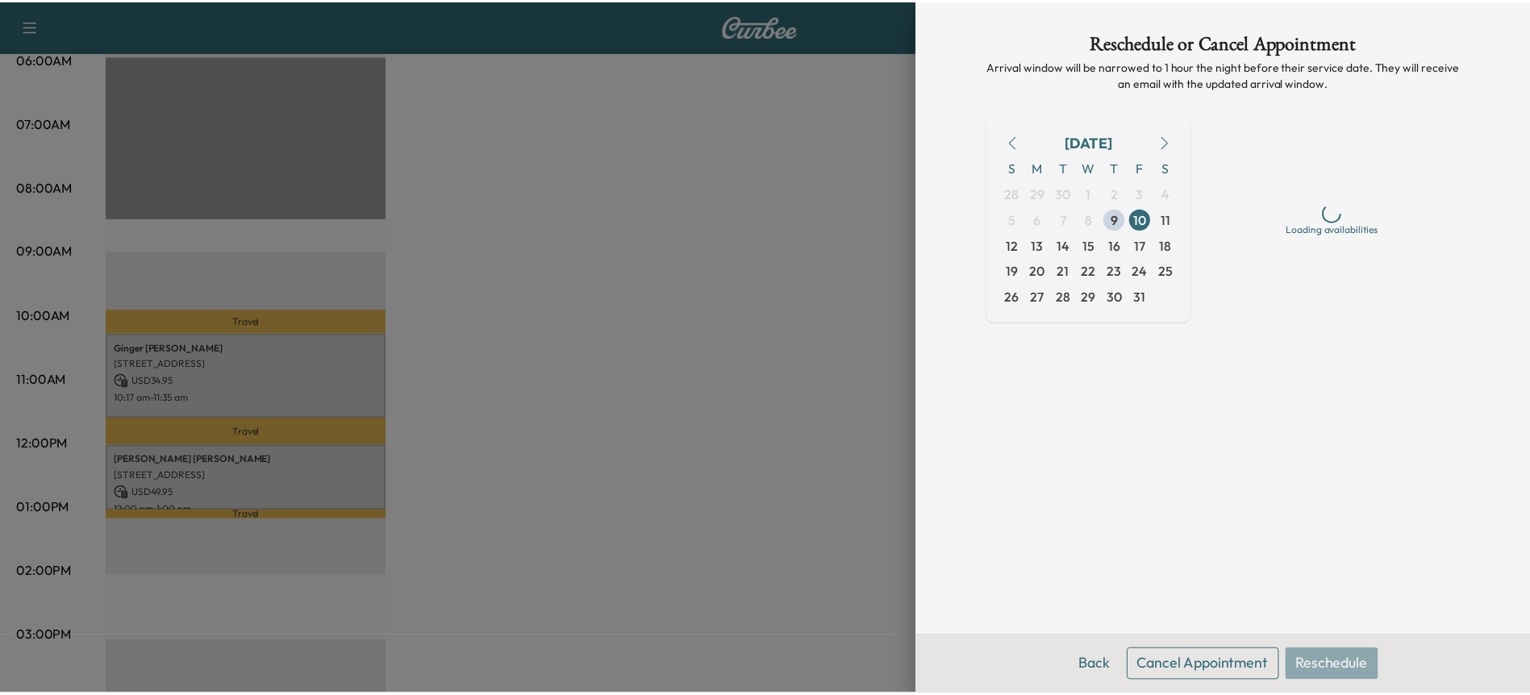
scroll to position [0, 0]
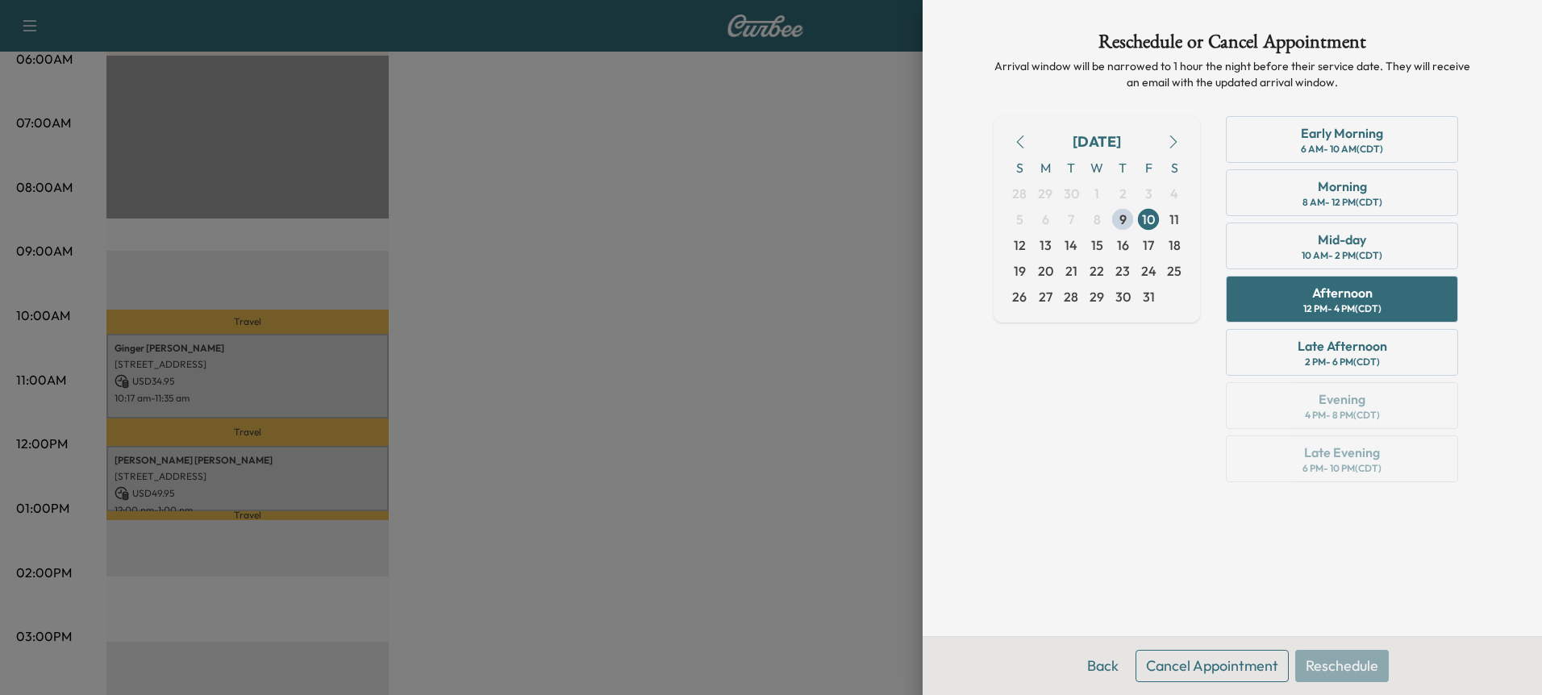
click at [1201, 662] on button "Cancel Appointment" at bounding box center [1211, 666] width 153 height 32
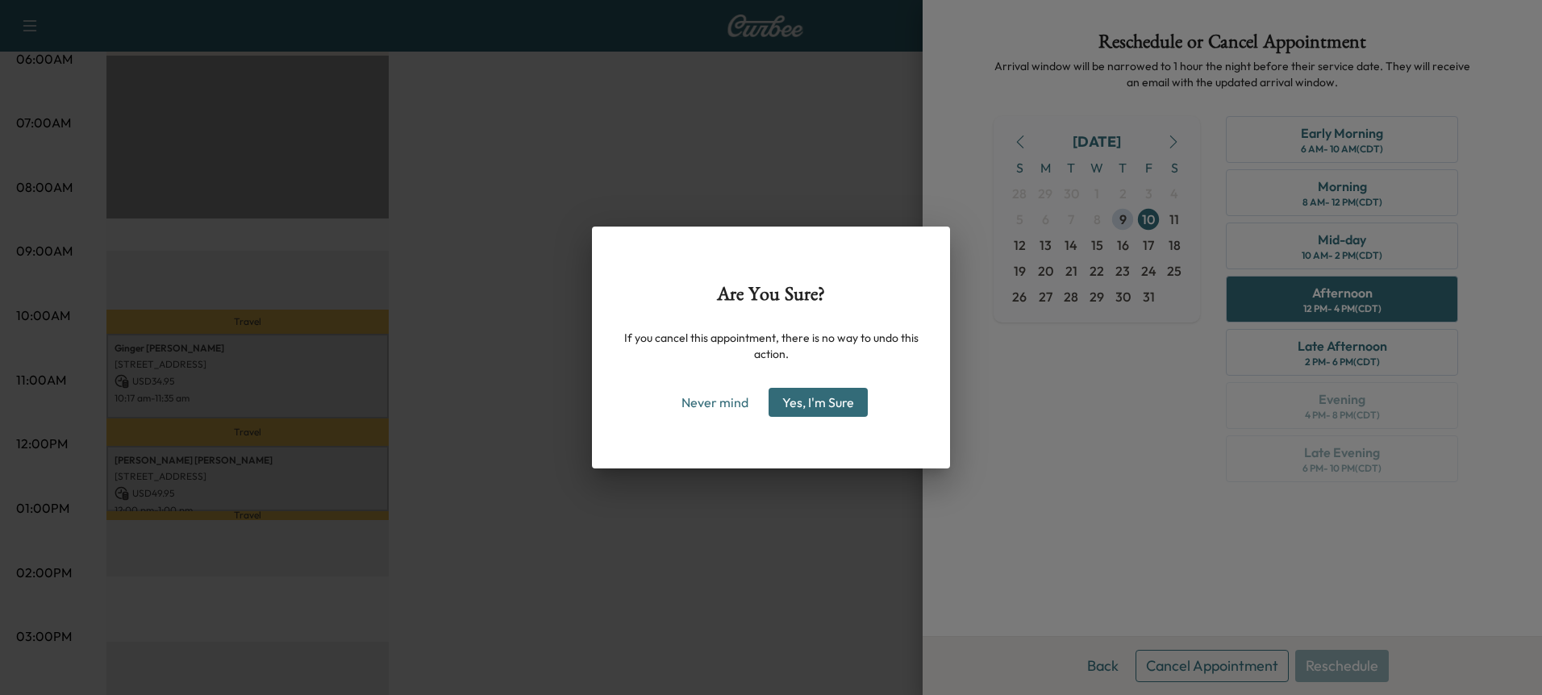
click at [806, 394] on button "Yes, I'm Sure" at bounding box center [817, 402] width 99 height 29
